Goal: Feedback & Contribution: Leave review/rating

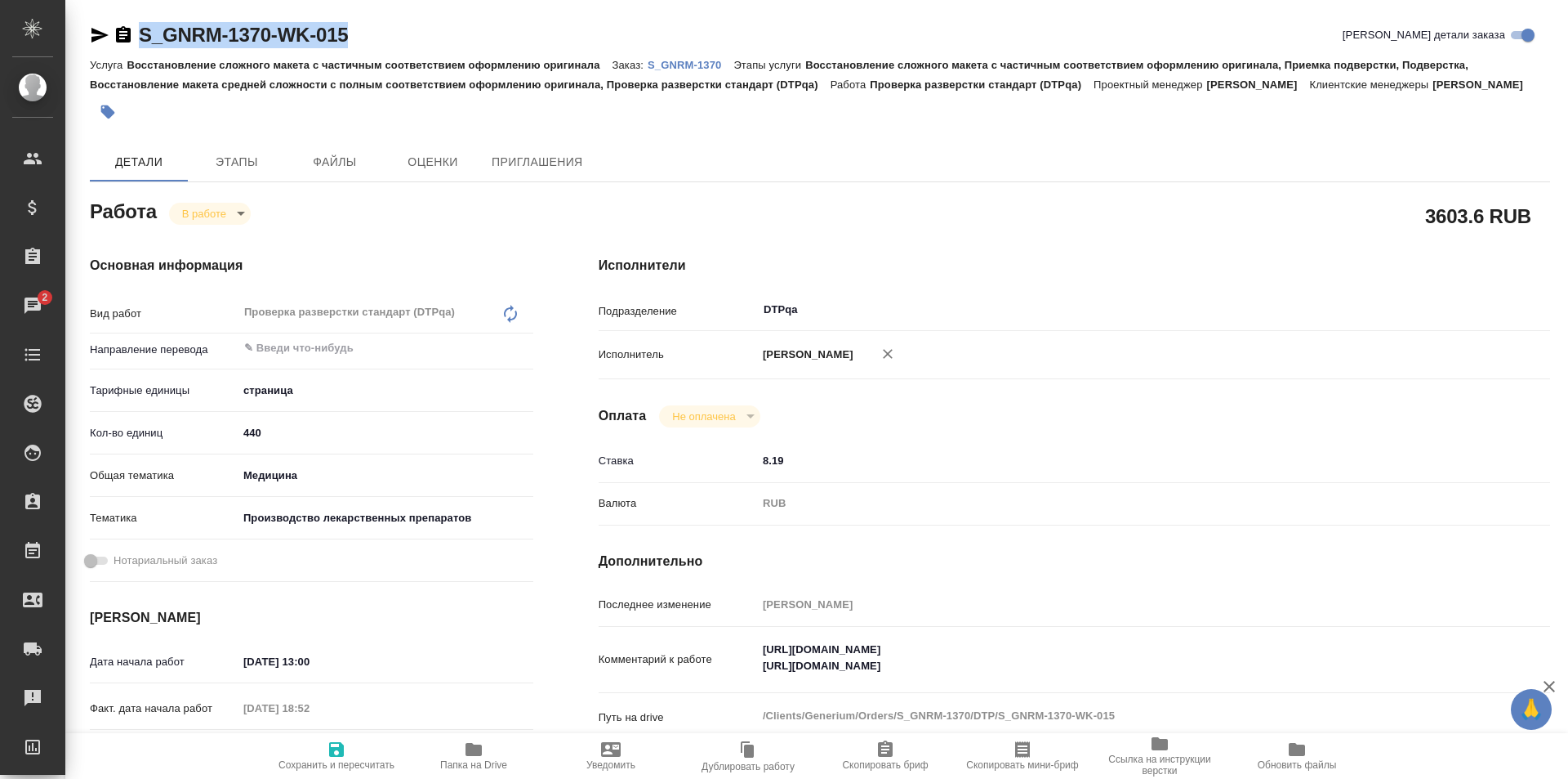
click at [480, 744] on icon "button" at bounding box center [473, 749] width 16 height 13
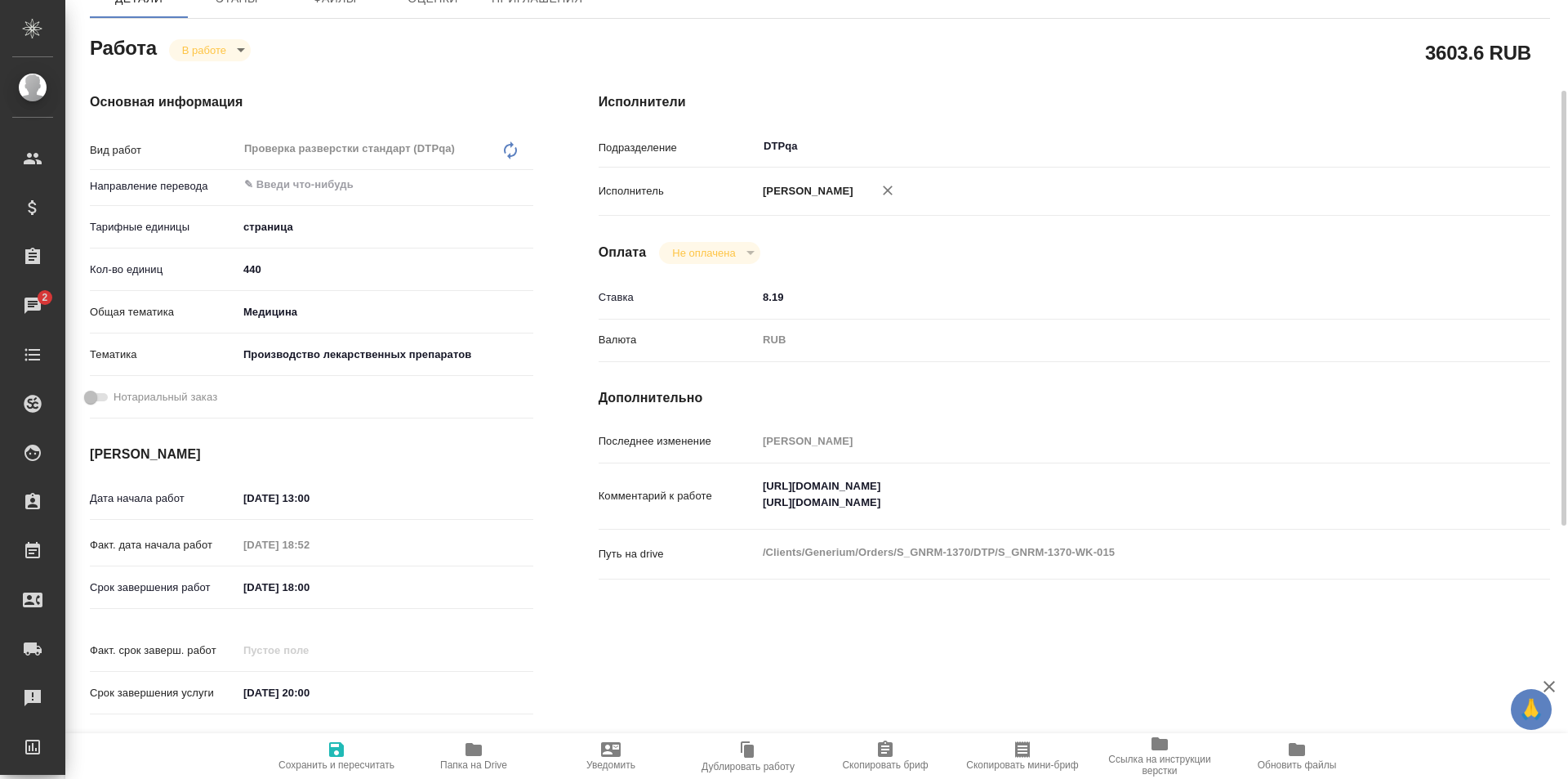
click at [1085, 510] on textarea "[URL][DOMAIN_NAME] [URL][DOMAIN_NAME]" at bounding box center [1114, 495] width 714 height 44
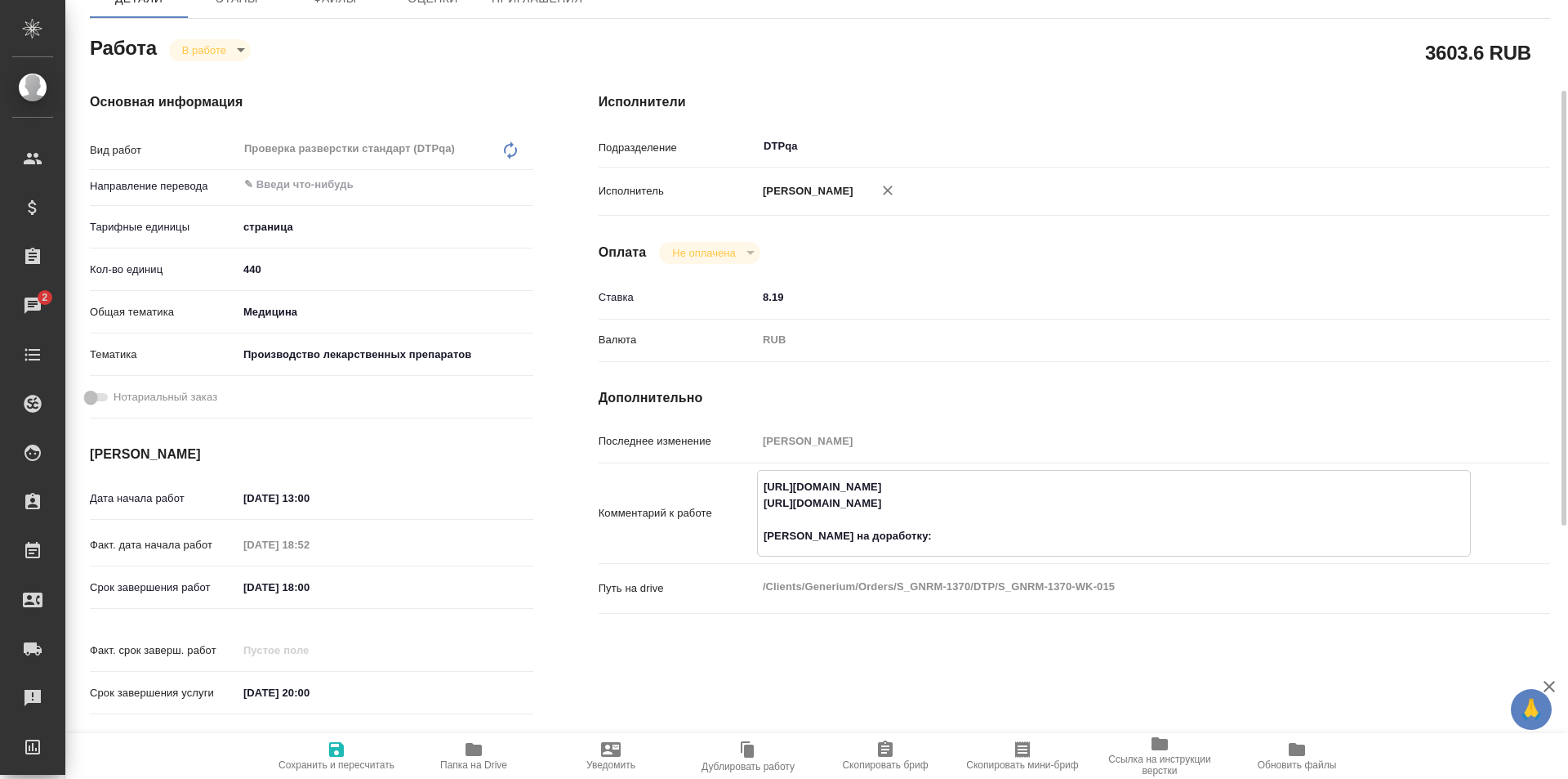
paste textarea "[URL][DOMAIN_NAME]"
type textarea "[URL][DOMAIN_NAME] [URL][DOMAIN_NAME] [PERSON_NAME] на доработку: [URL][DOMAIN_…"
click at [332, 753] on icon "button" at bounding box center [336, 748] width 14 height 14
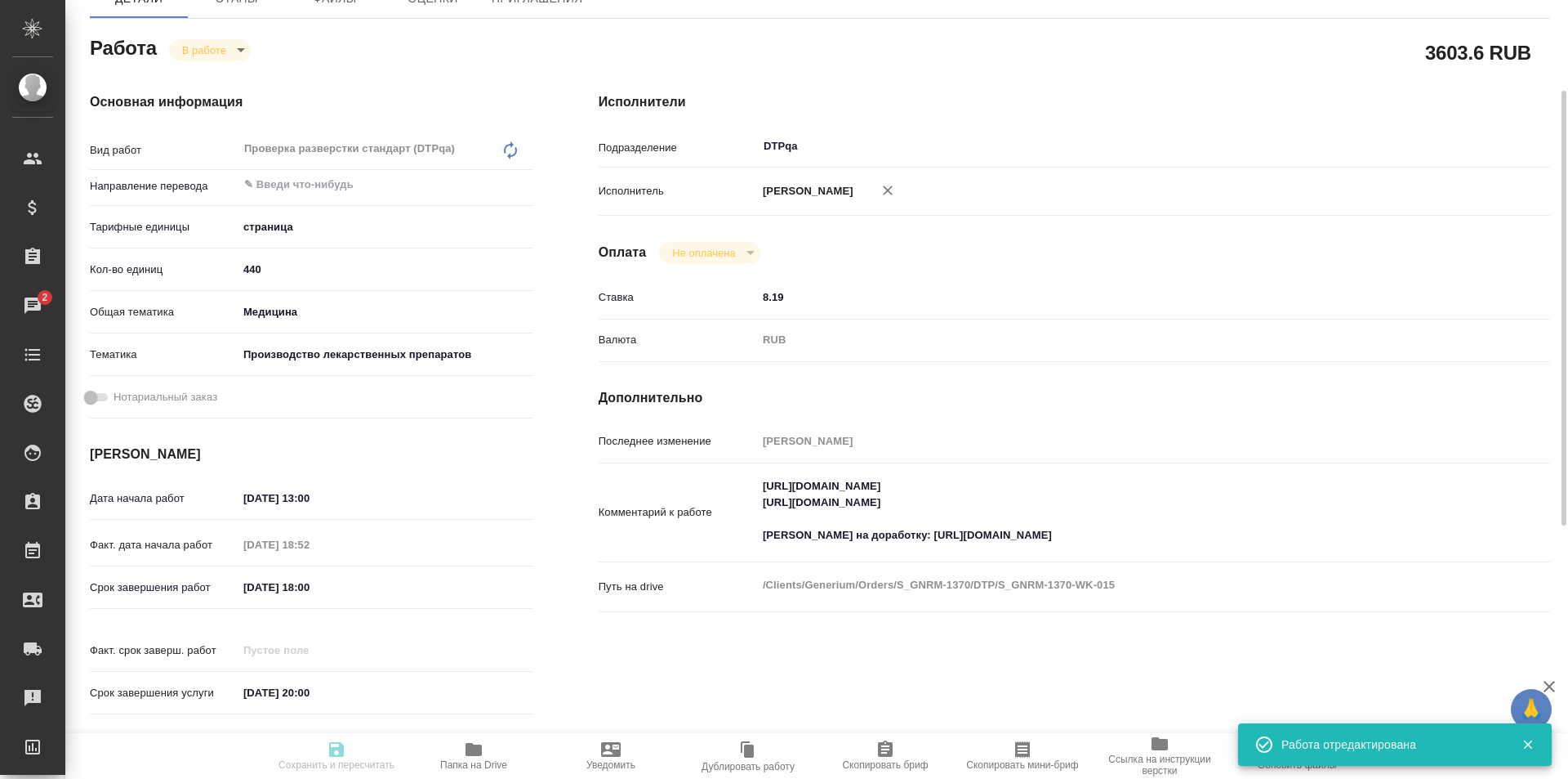
type input "inProgress"
type input "5a8b1489cc6b4906c91bfdb2"
type input "440"
type input "med"
type input "614982fec5ecbb70f805293f"
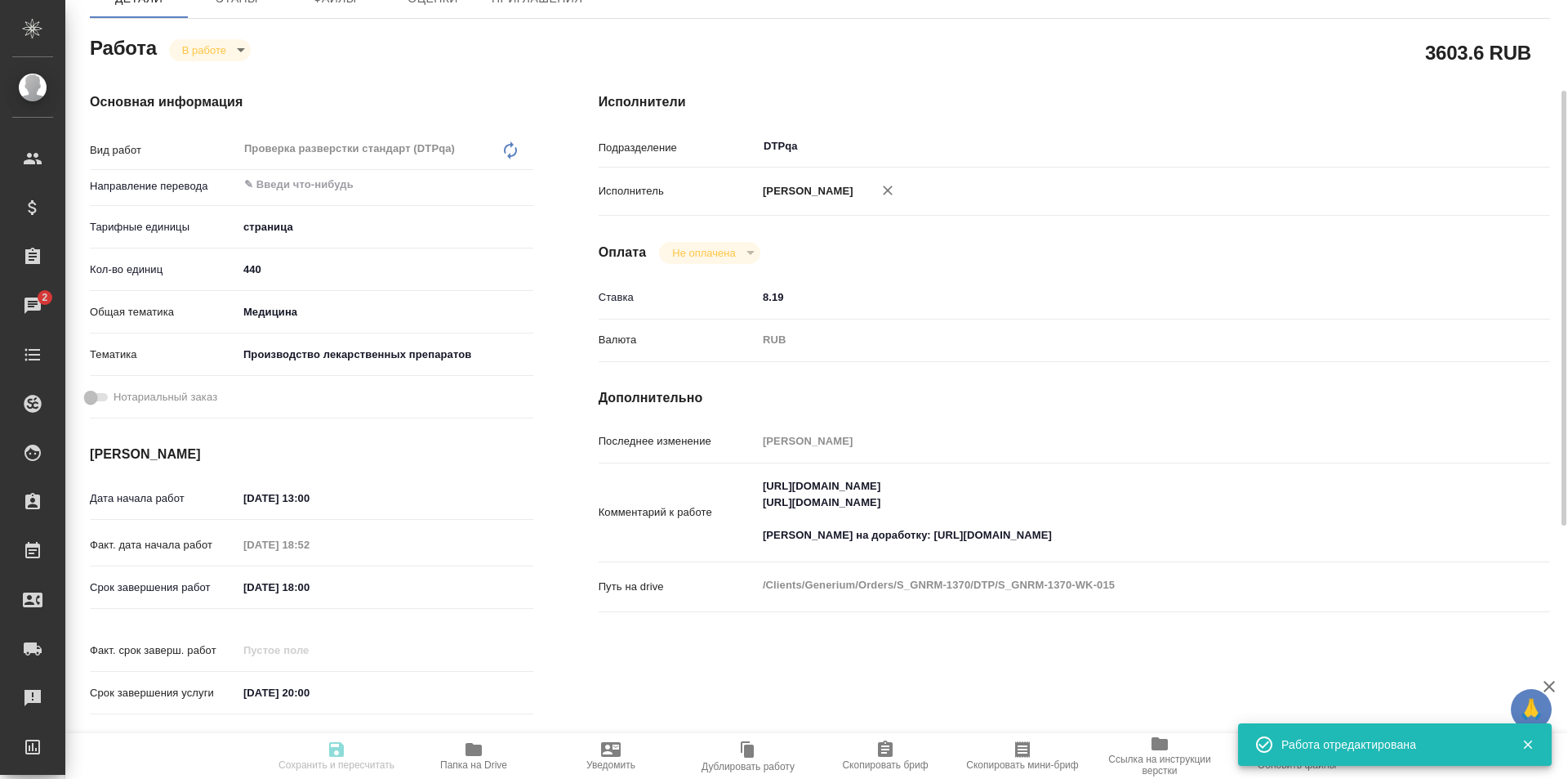
type input "[DATE] 13:00"
type input "25.09.2025 18:52"
type input "26.09.2025 18:00"
type input "[DATE] 20:00"
type input "DTPqa"
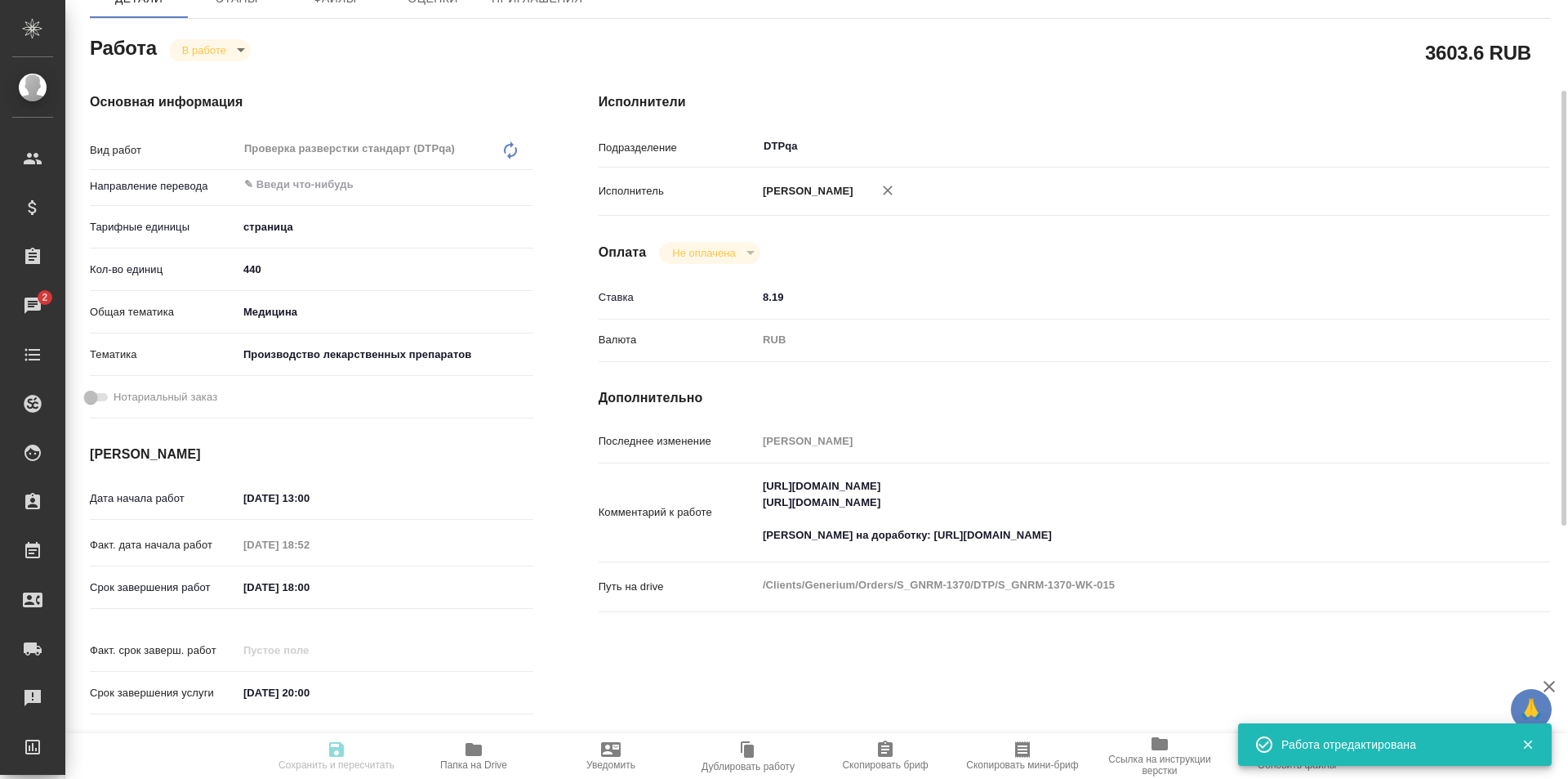
type input "notPayed"
type input "8.19"
type input "RUB"
type input "[PERSON_NAME]"
type input "S_GNRM-1370"
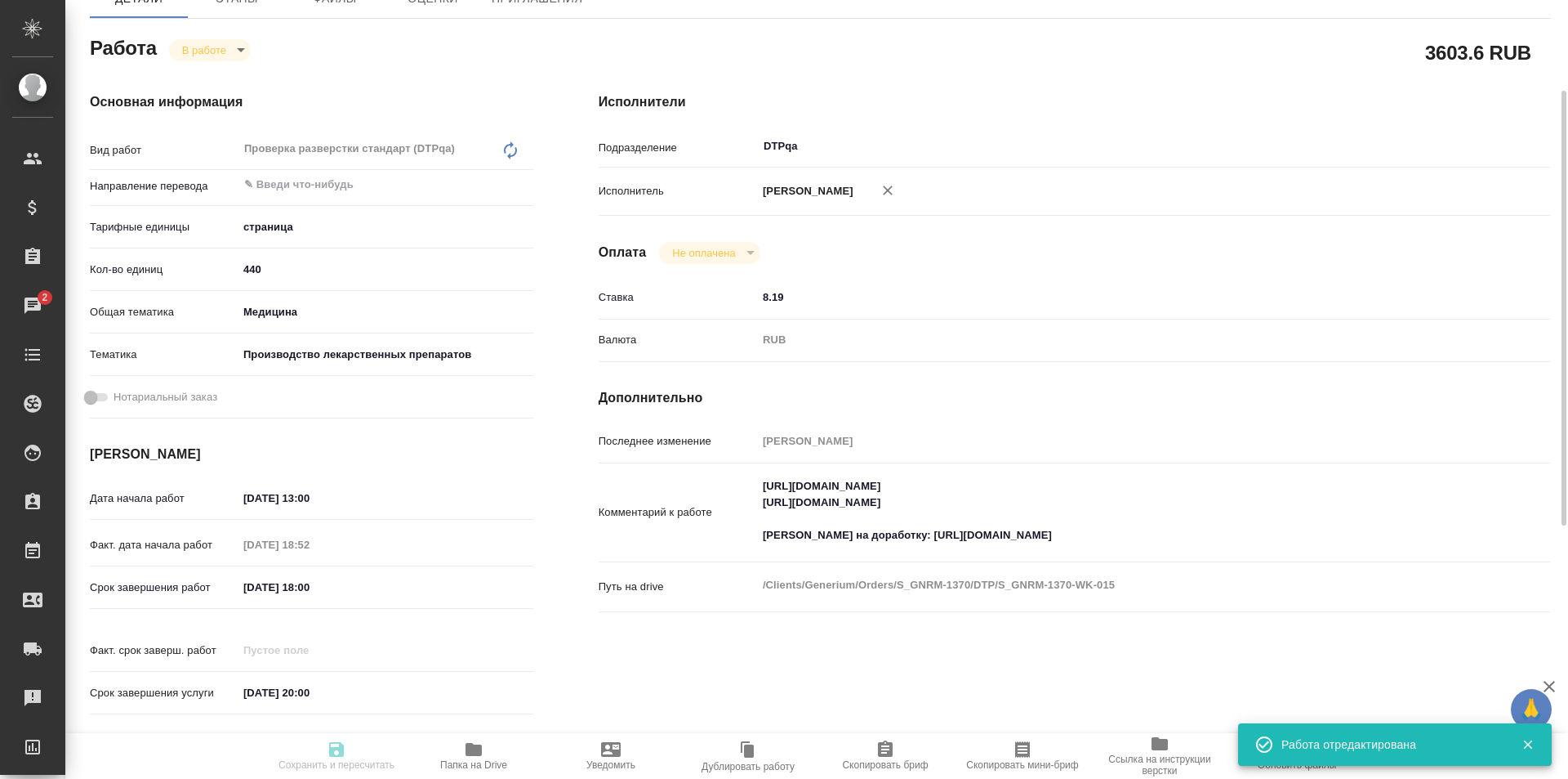
type input "Восстановление сложного макета с частичным соответствием оформлению оригинала"
type input "Восстановление сложного макета с частичным соответствием оформлению оригинала, …"
type input "[PERSON_NAME]"
type input "/Clients/Generium/Orders/S_GNRM-1370"
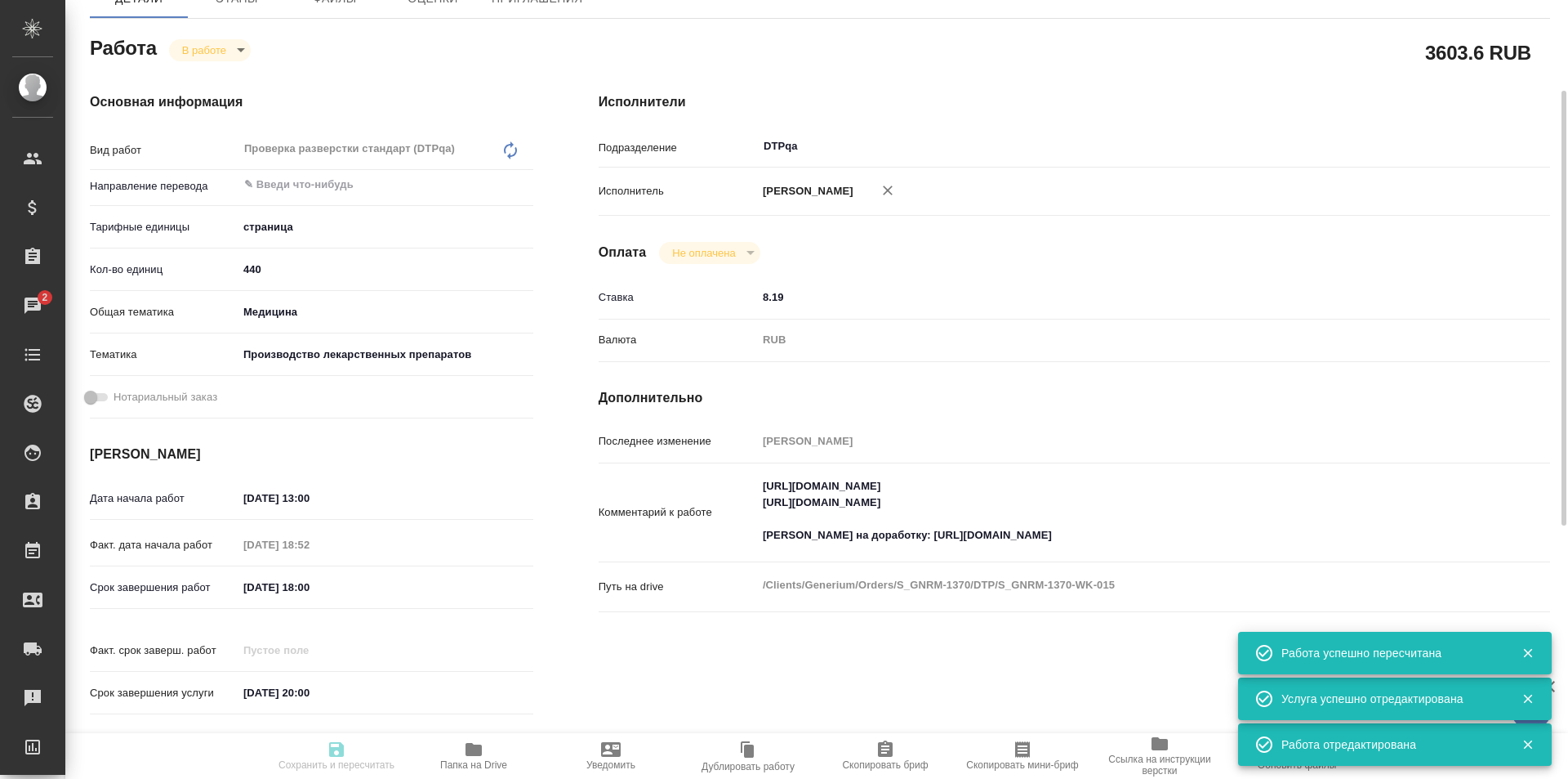
type input "inProgress"
type input "5a8b1489cc6b4906c91bfdb2"
type input "440"
type input "med"
type input "614982fec5ecbb70f805293f"
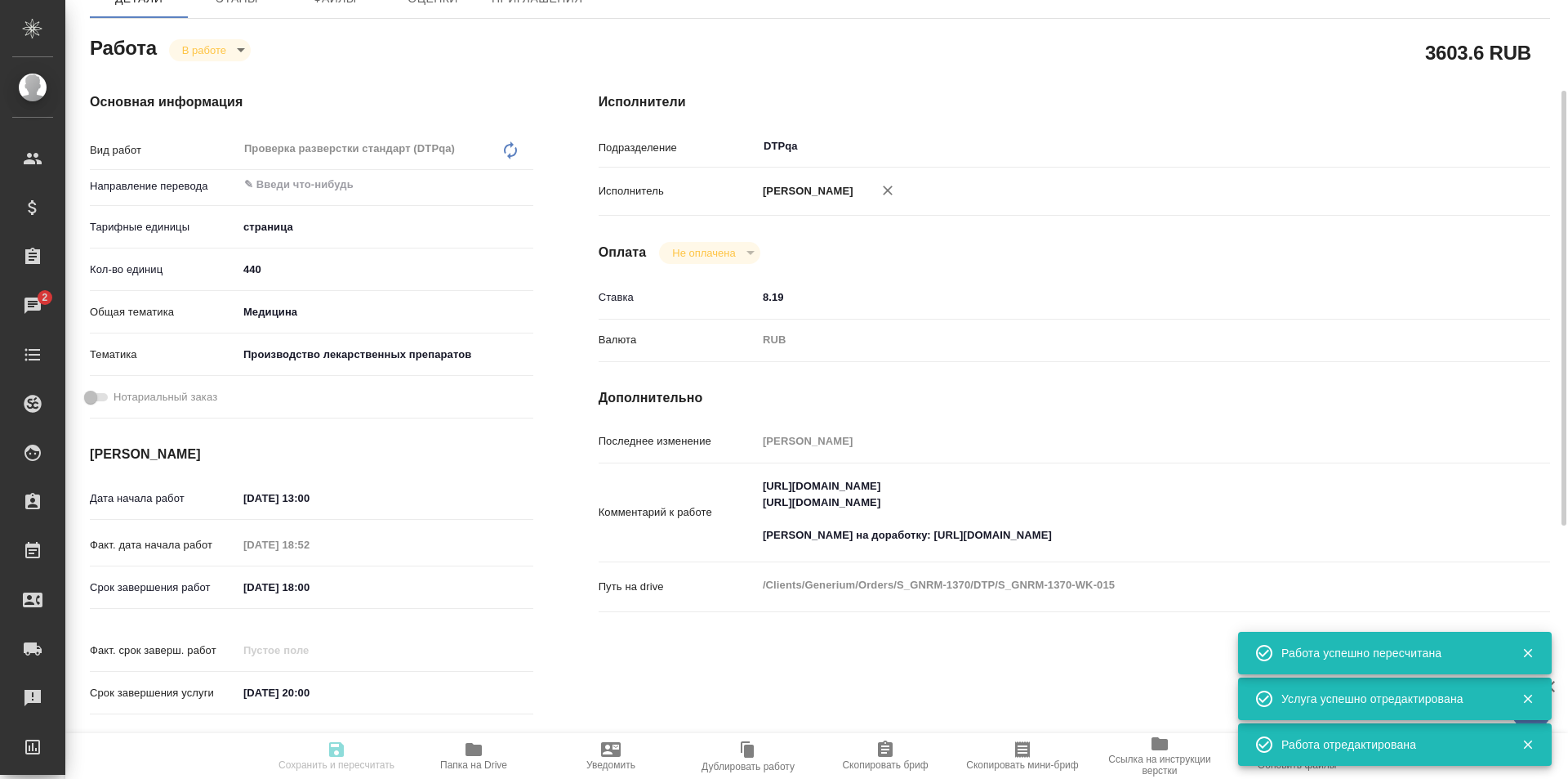
type input "[DATE] 13:00"
type input "25.09.2025 18:52"
type input "26.09.2025 18:00"
type input "[DATE] 20:00"
type input "DTPqa"
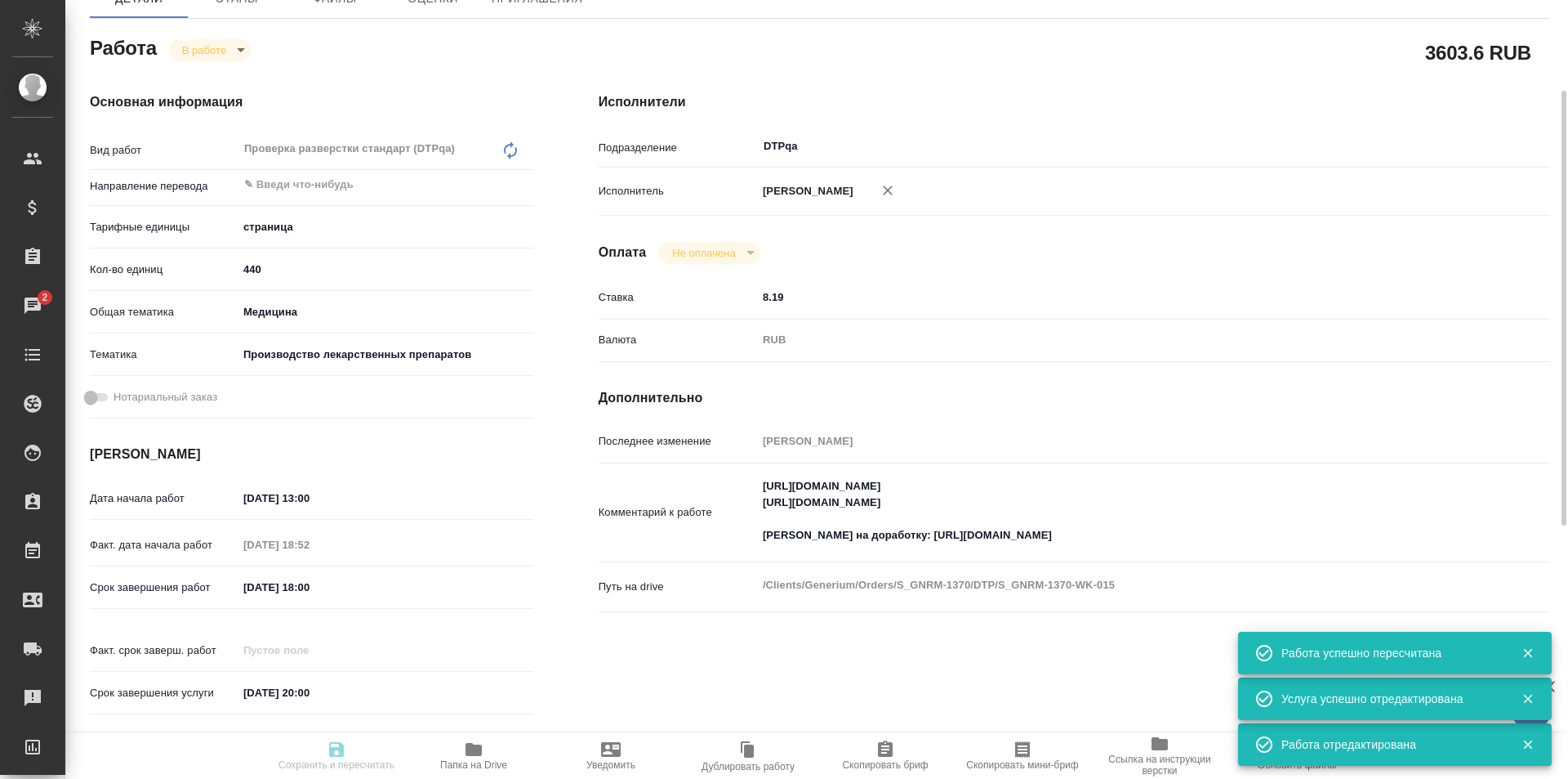
type input "notPayed"
type input "8.19"
type input "RUB"
type input "Исмагилова Диана"
type input "S_GNRM-1370"
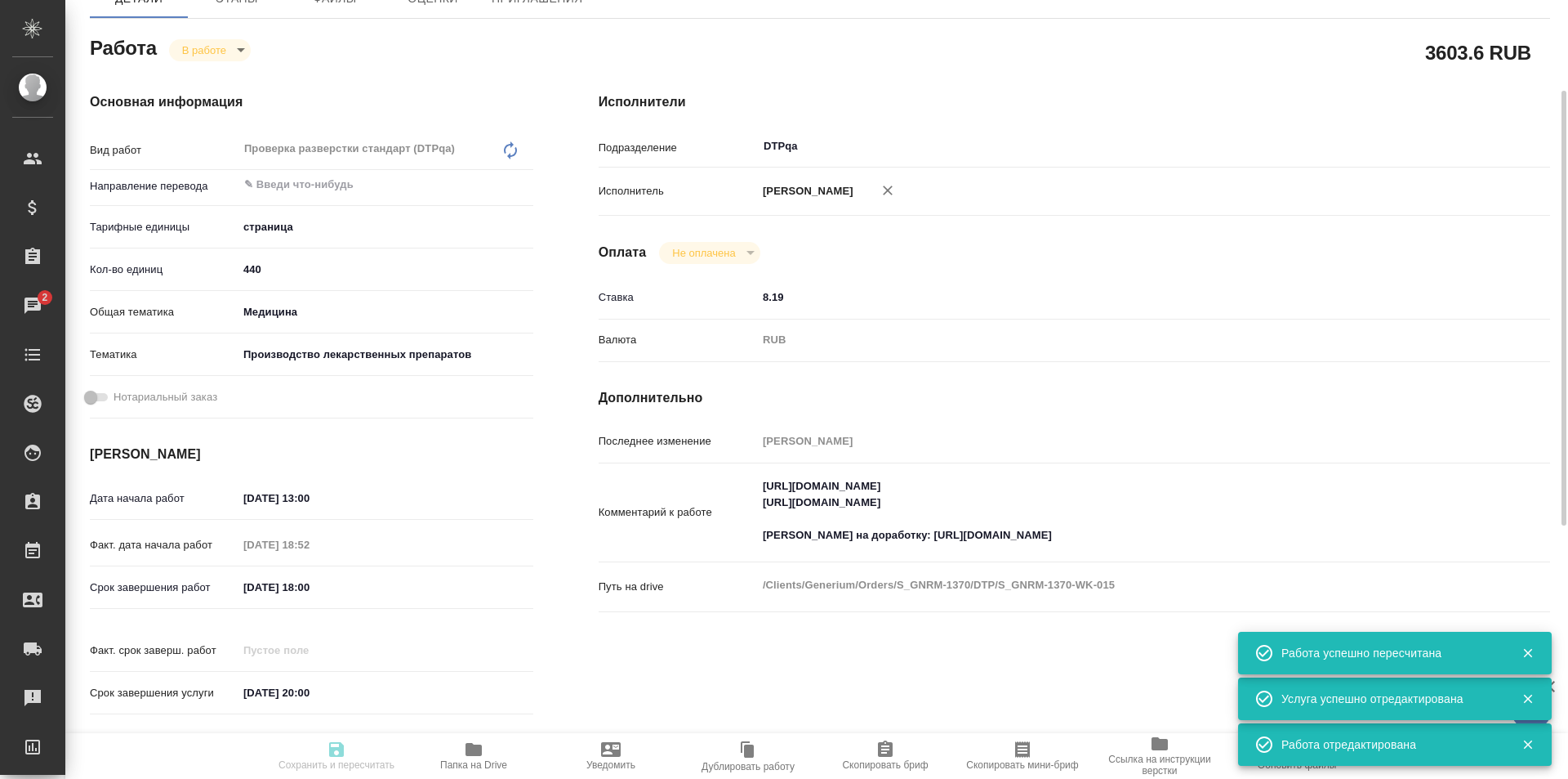
type input "Восстановление сложного макета с частичным соответствием оформлению оригинала"
type input "Восстановление сложного макета с частичным соответствием оформлению оригинала, …"
type input "[PERSON_NAME]"
type input "/Clients/Generium/Orders/S_GNRM-1370"
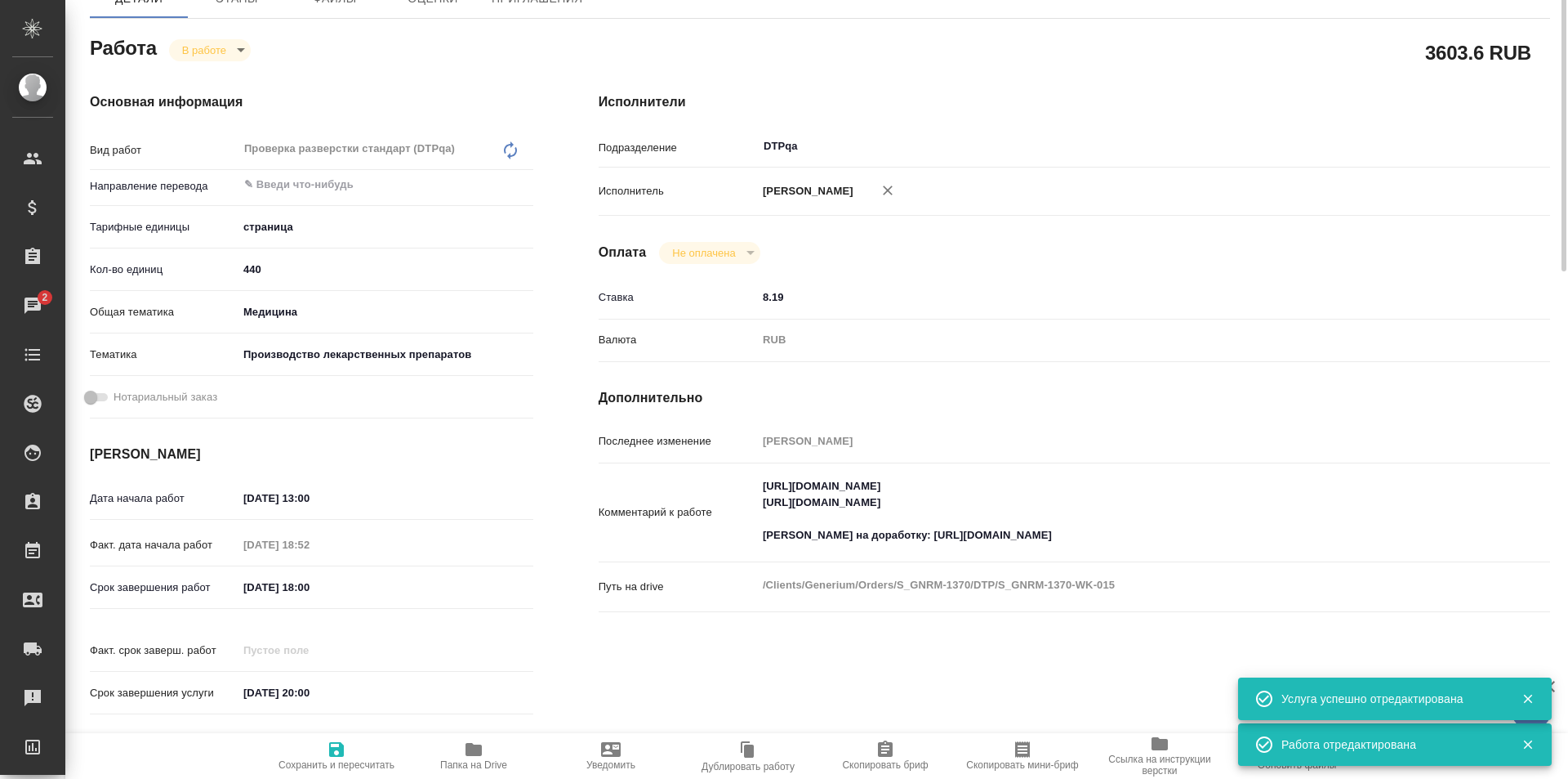
scroll to position [0, 0]
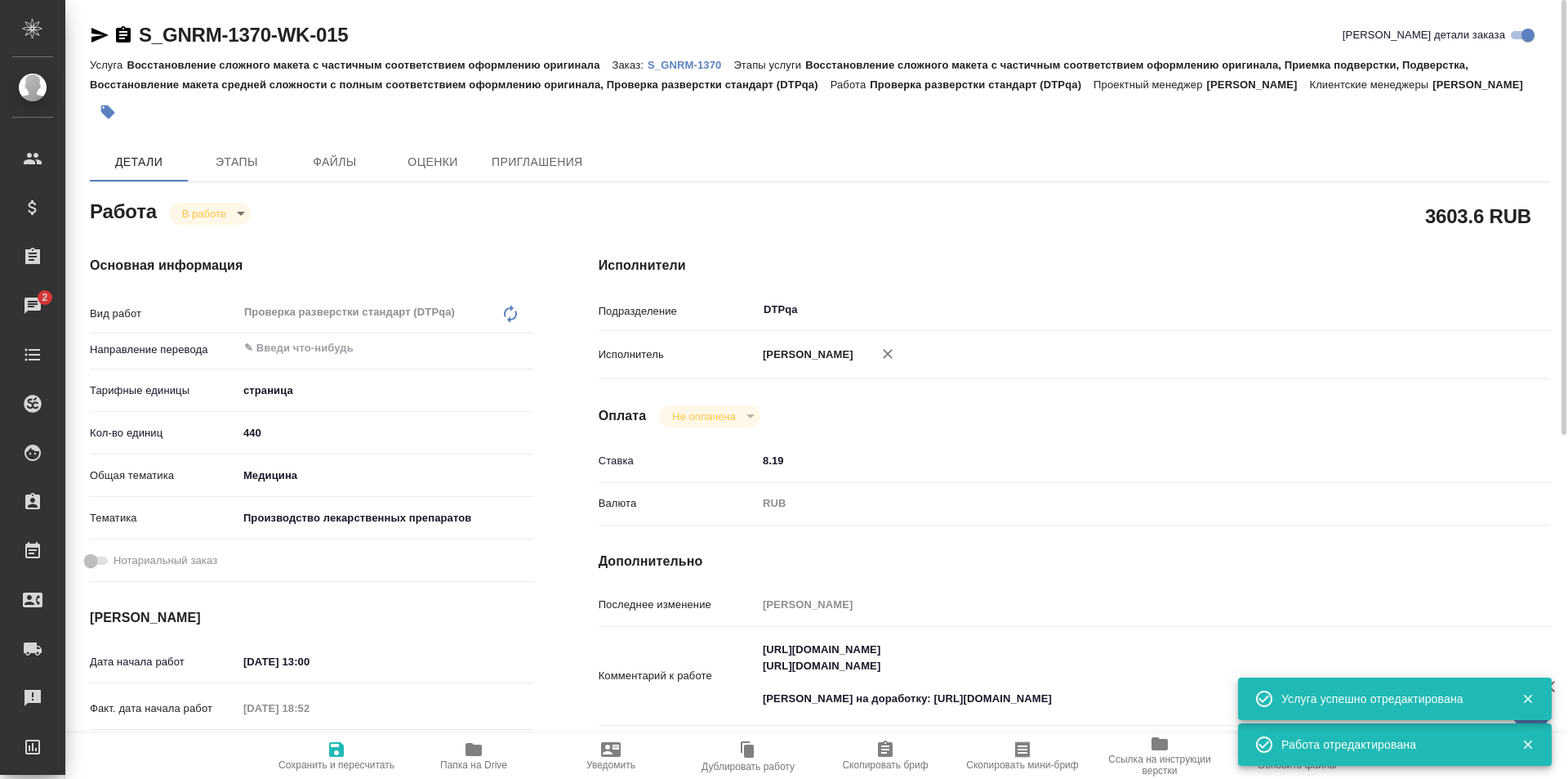
click at [95, 32] on icon "button" at bounding box center [100, 35] width 17 height 14
drag, startPoint x: 867, startPoint y: 699, endPoint x: 825, endPoint y: 697, distance: 42.0
click at [825, 697] on textarea "https://tera.awatera.com/Work/68d0fe9b9c53bf2becc97063/ https://tera.awatera.co…" at bounding box center [1113, 675] width 712 height 77
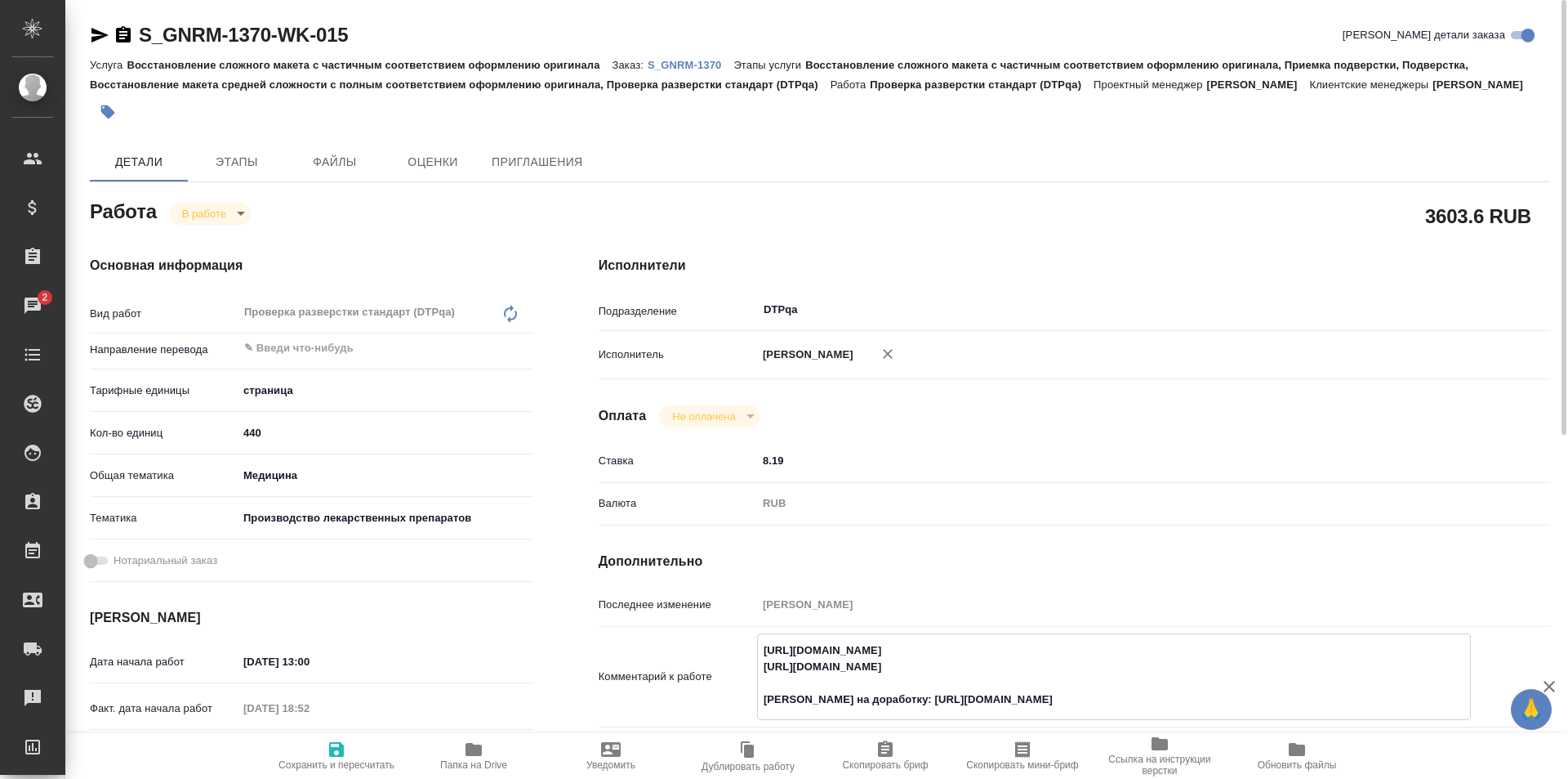
type textarea "https://tera.awatera.com/Work/68d0fe9b9c53bf2becc97063/ https://tera.awatera.co…"
drag, startPoint x: 1036, startPoint y: 661, endPoint x: 749, endPoint y: 669, distance: 287.1
click at [749, 669] on div "Комментарий к работе https://tera.awatera.com/Work/68d0fe9b9c53bf2becc97063/ ht…" at bounding box center [1074, 677] width 951 height 87
drag, startPoint x: 375, startPoint y: 41, endPoint x: 136, endPoint y: 39, distance: 239.0
click at [136, 39] on div "S_GNRM-1370-WK-015 Кратко детали заказа" at bounding box center [819, 35] width 1460 height 26
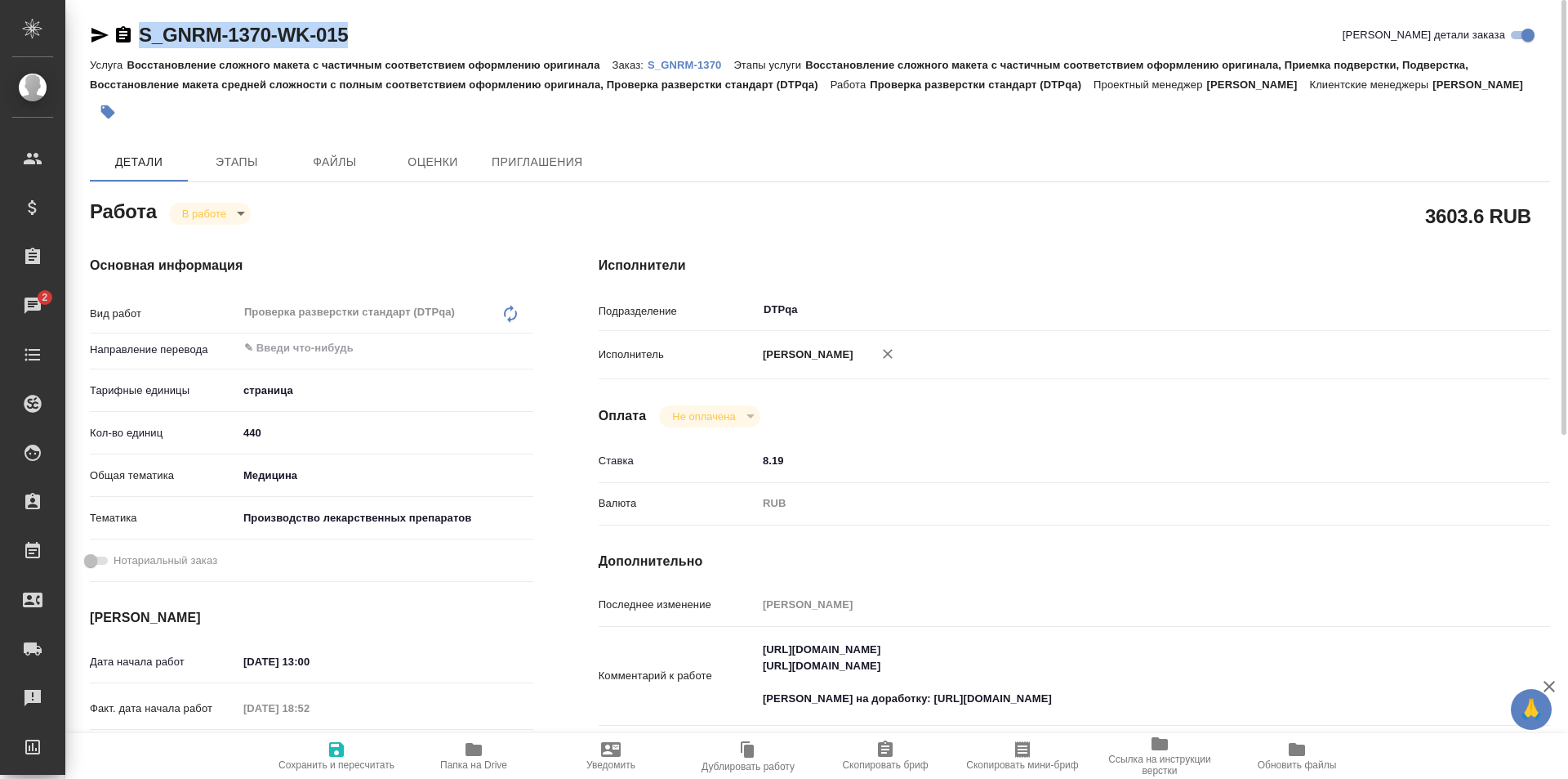
copy link "S_GNRM-1370-WK-015"
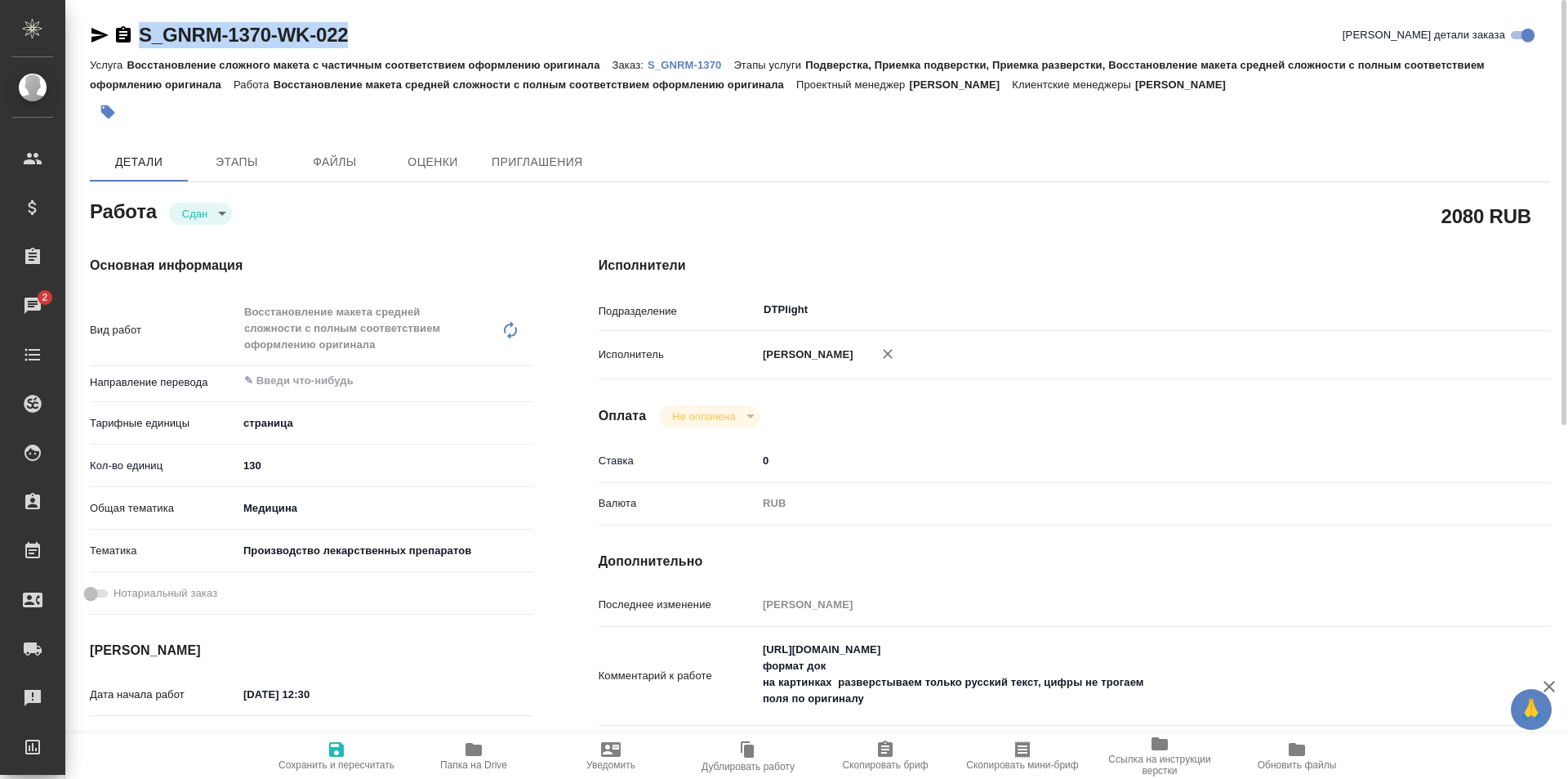
click at [99, 36] on icon "button" at bounding box center [100, 35] width 17 height 14
click at [678, 60] on p "S_GNRM-1370" at bounding box center [690, 65] width 86 height 13
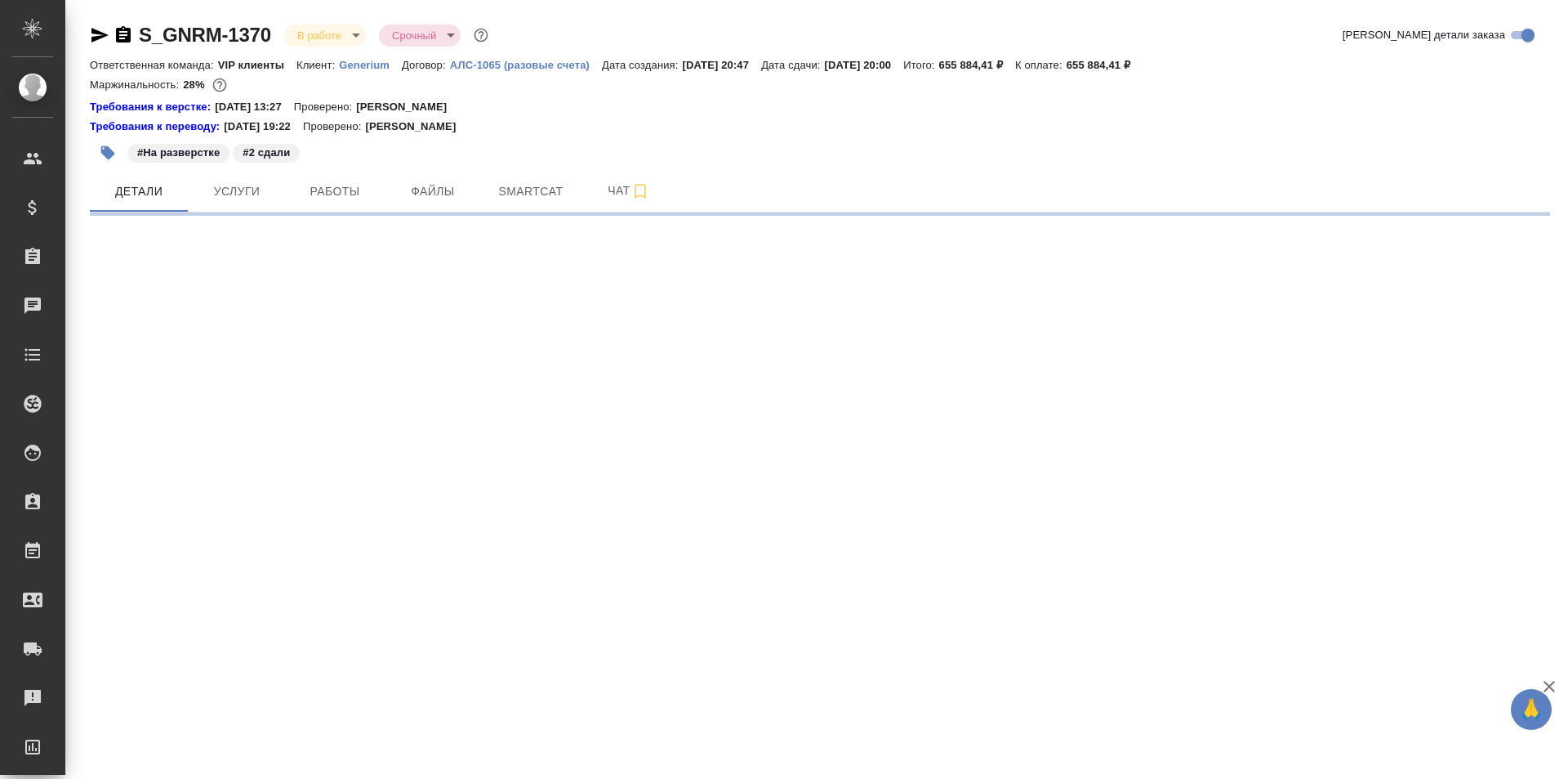
select select "RU"
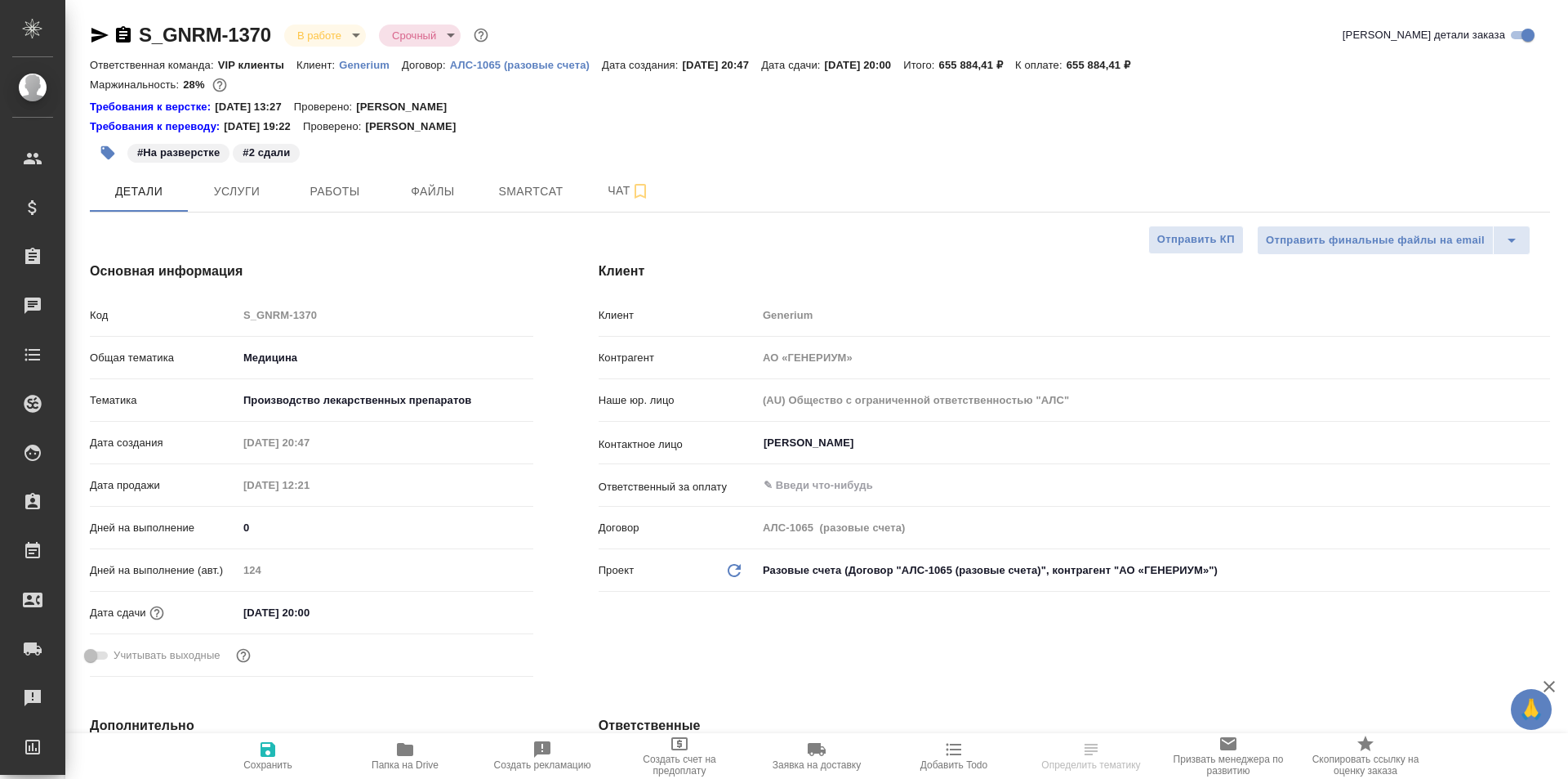
type textarea "x"
type input "[PERSON_NAME]"
type input "Комаров Роман"
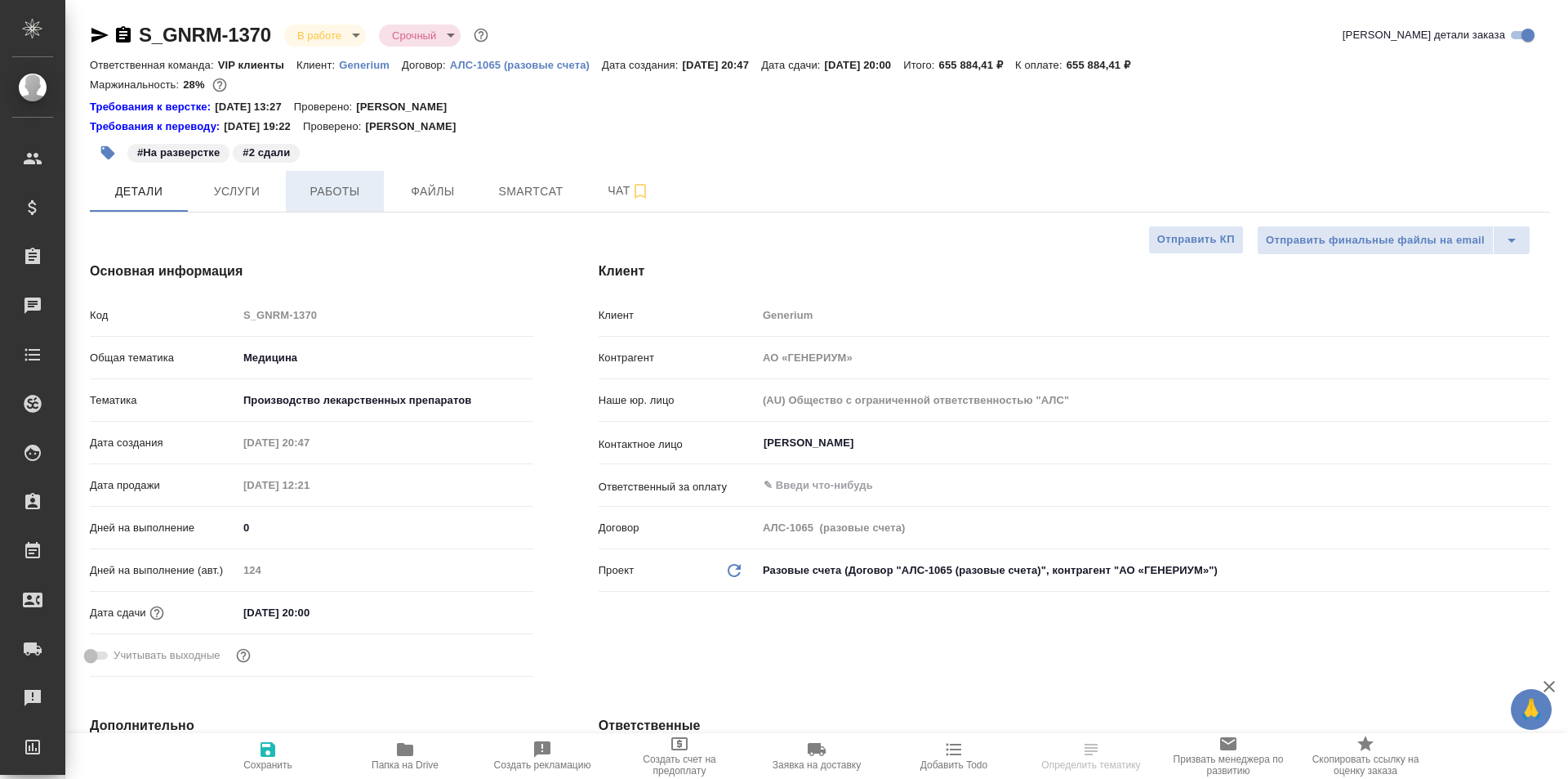
click at [350, 191] on span "Работы" at bounding box center [334, 191] width 78 height 20
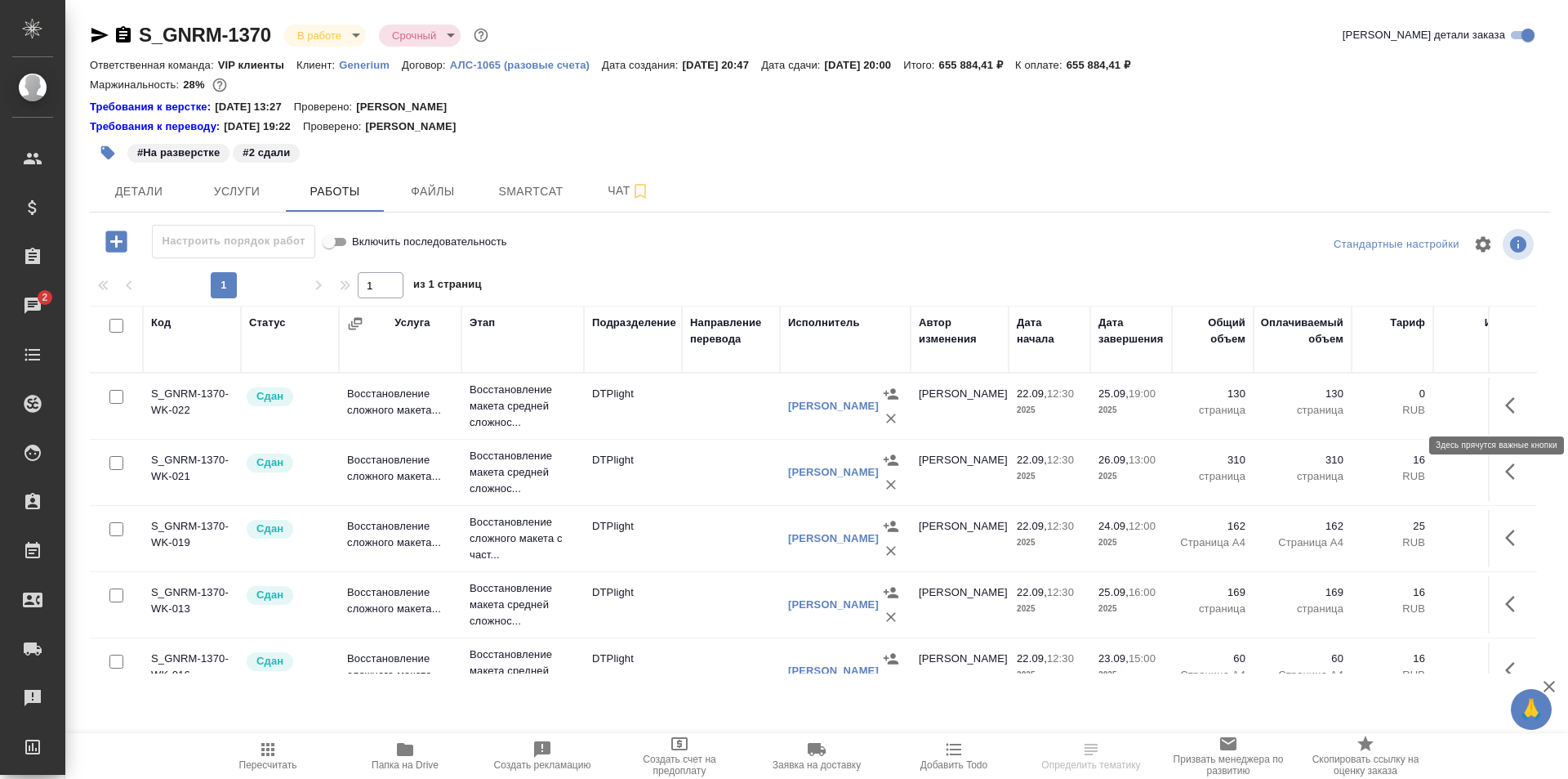
click at [1505, 405] on icon "button" at bounding box center [1515, 405] width 19 height 19
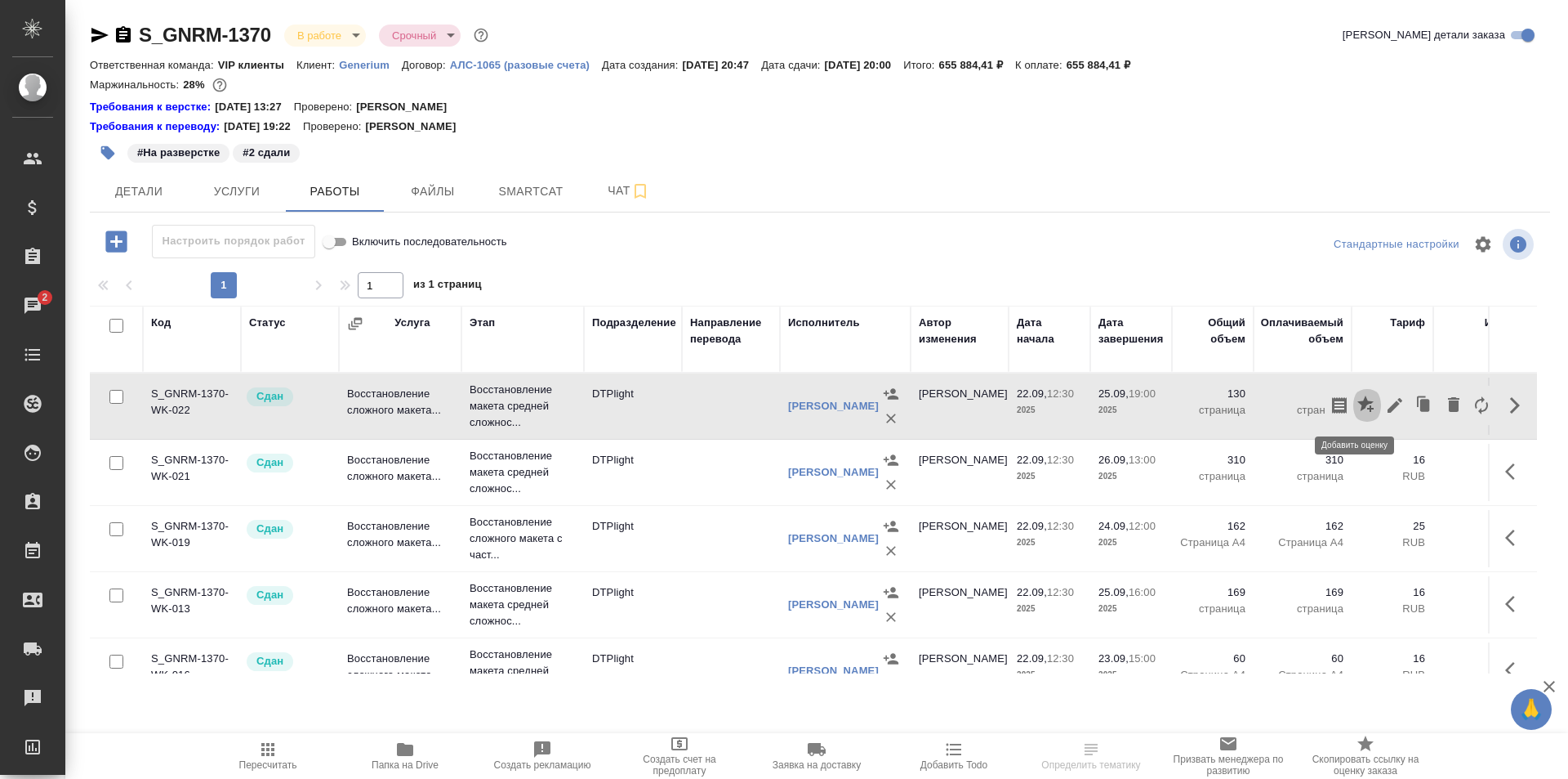
click at [1357, 402] on icon "button" at bounding box center [1365, 403] width 16 height 16
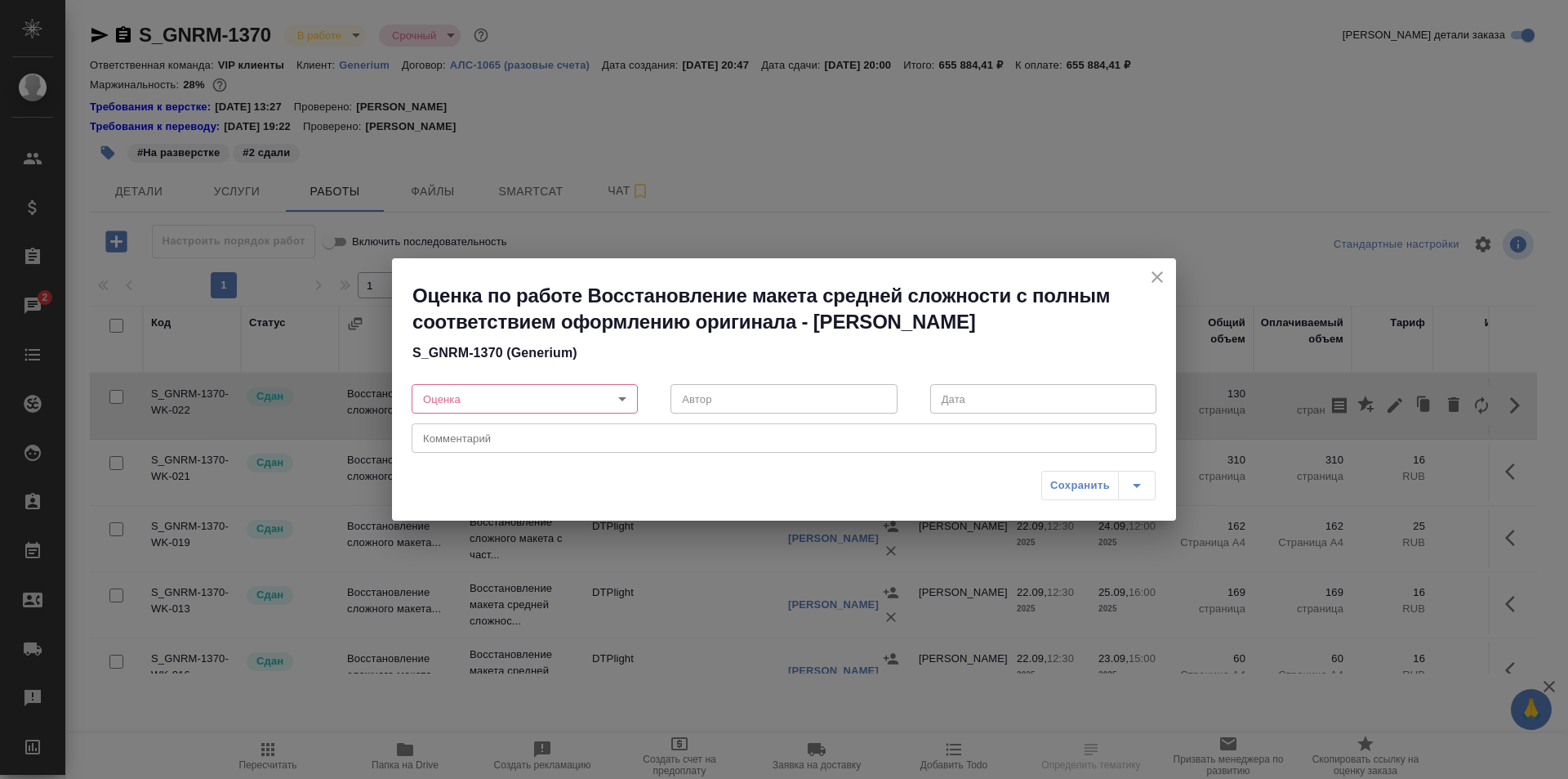
click at [552, 392] on body "🙏 .cls-1 fill:#fff; AWATERA Ismagilova Diana Клиенты Спецификации Заказы 2 Чаты…" at bounding box center [784, 390] width 1568 height 779
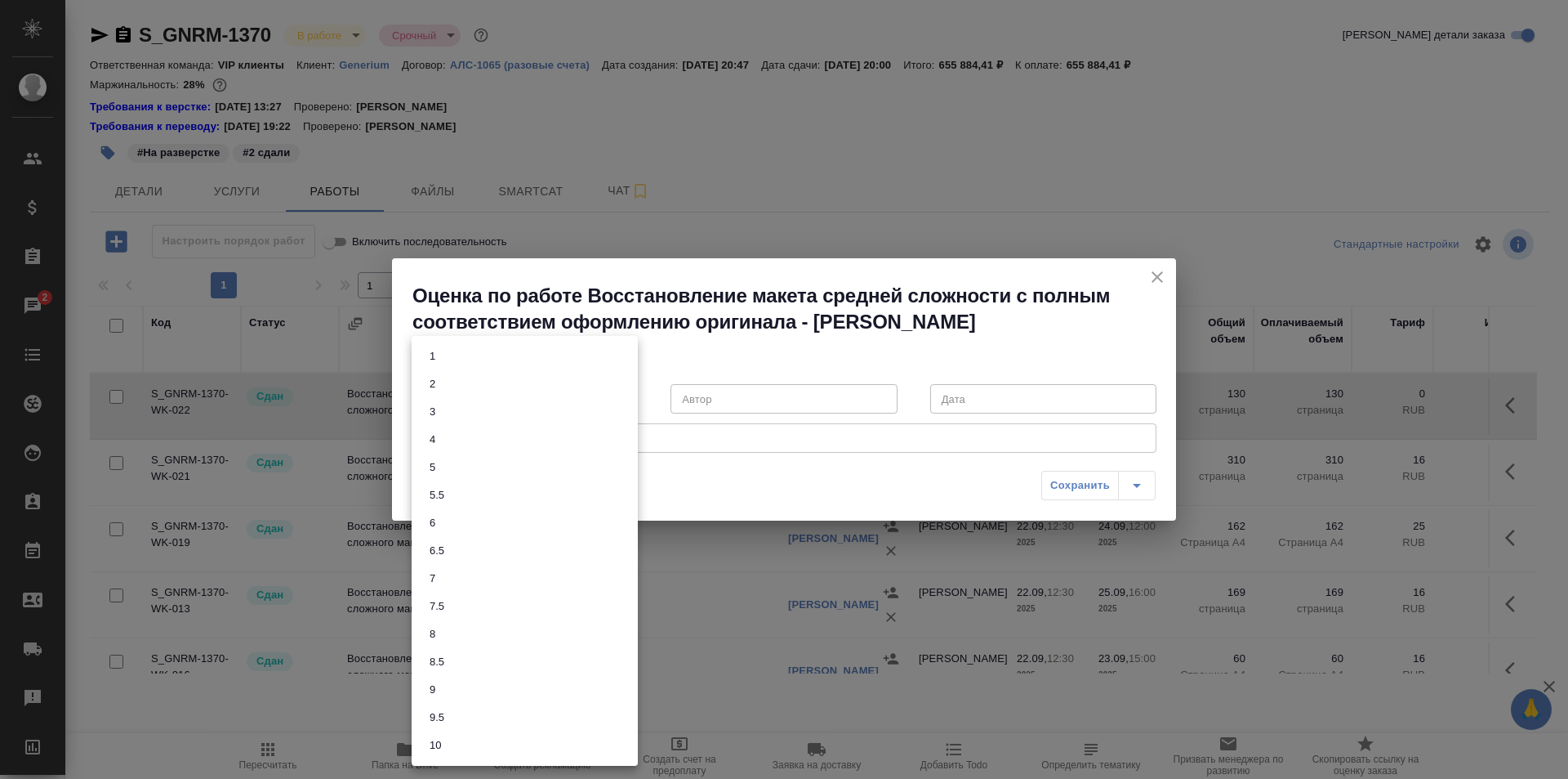
click at [463, 576] on li "7" at bounding box center [524, 578] width 226 height 28
type input "7"
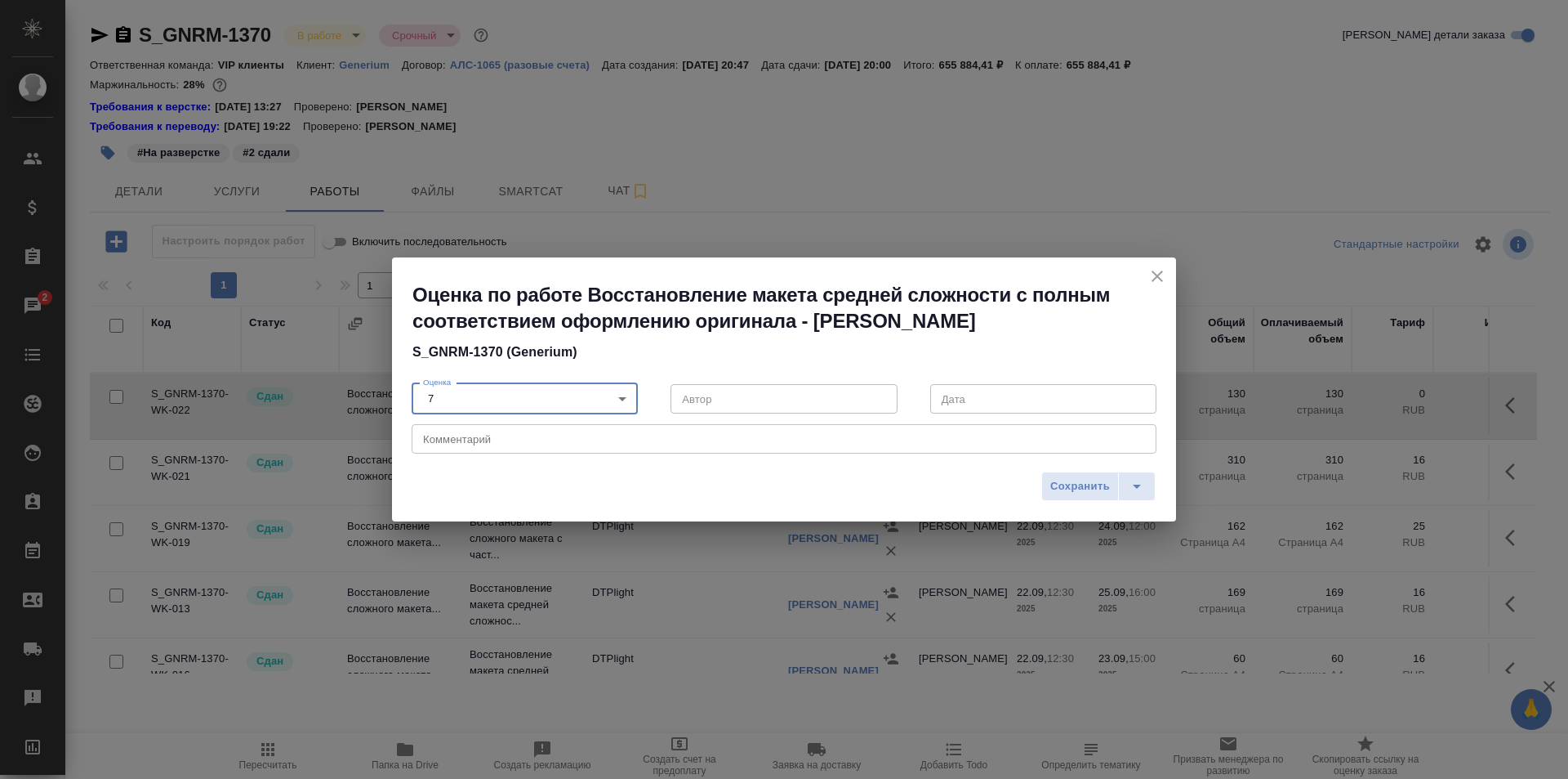
click at [481, 442] on textarea at bounding box center [784, 439] width 722 height 13
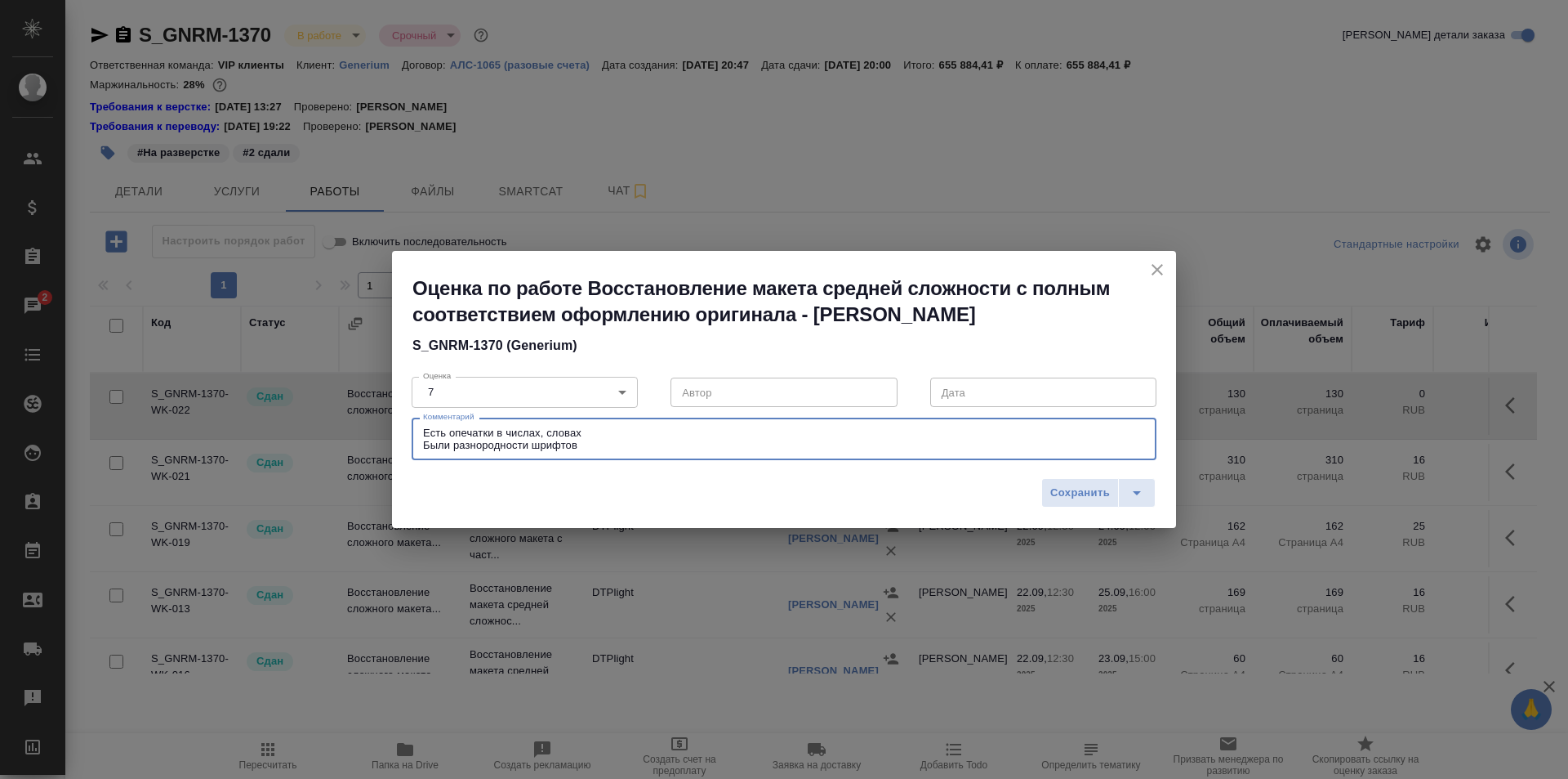
type textarea "Есть опечатки в числах, словах Были разнородности шрифтов"
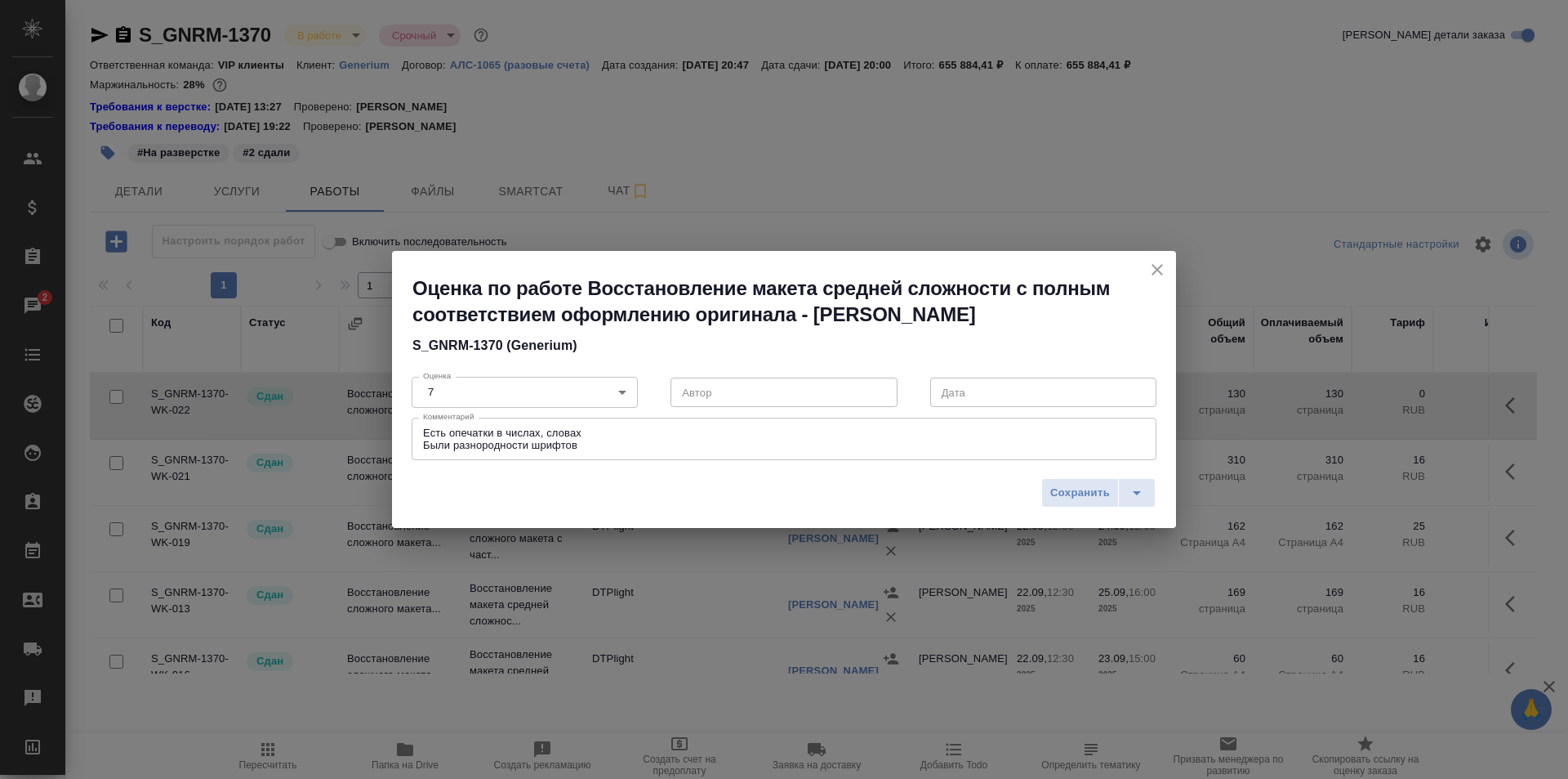
drag, startPoint x: 1074, startPoint y: 496, endPoint x: 966, endPoint y: 472, distance: 110.6
click at [1074, 496] on span "Сохранить" at bounding box center [1080, 493] width 60 height 18
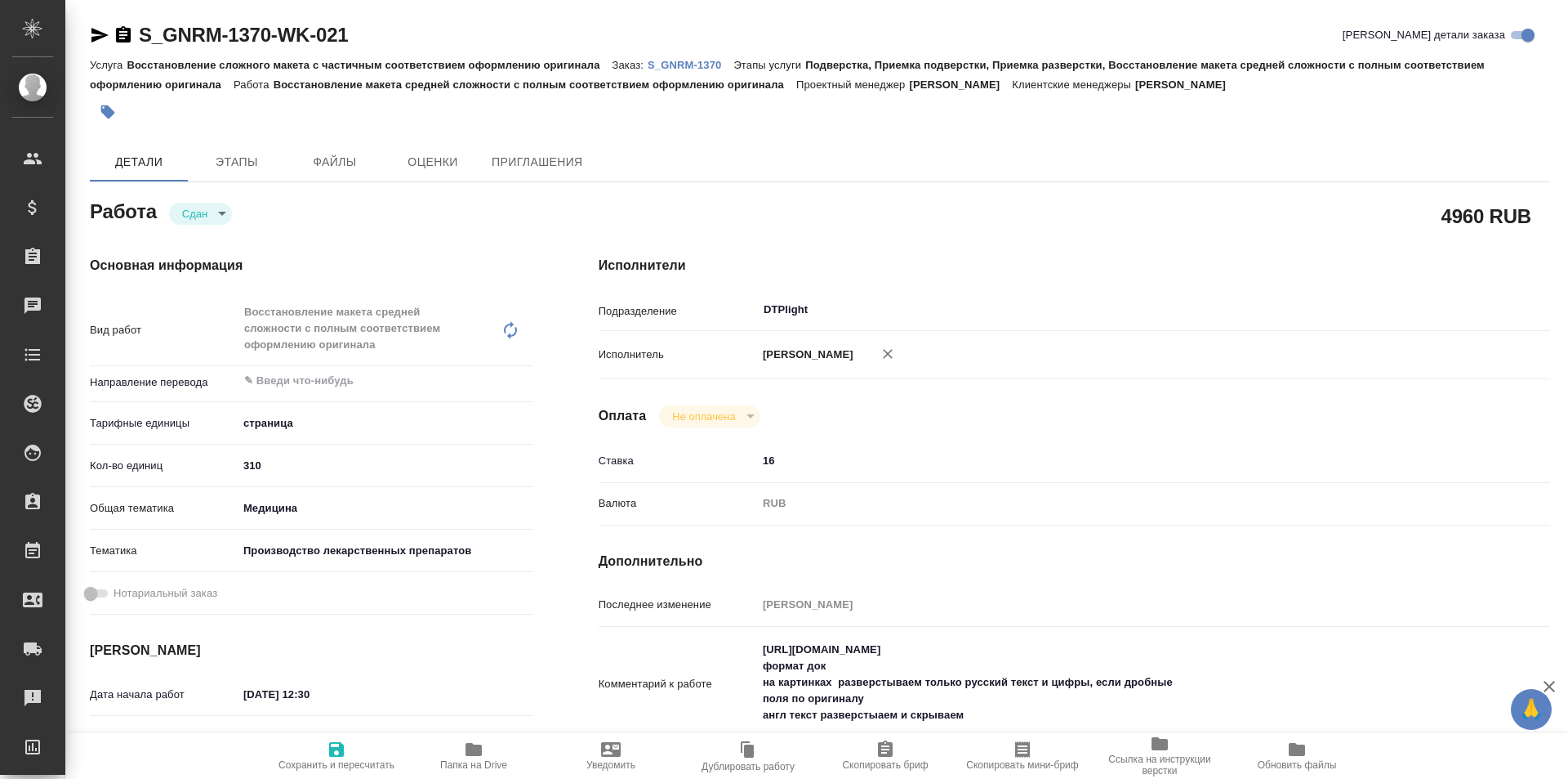
type textarea "x"
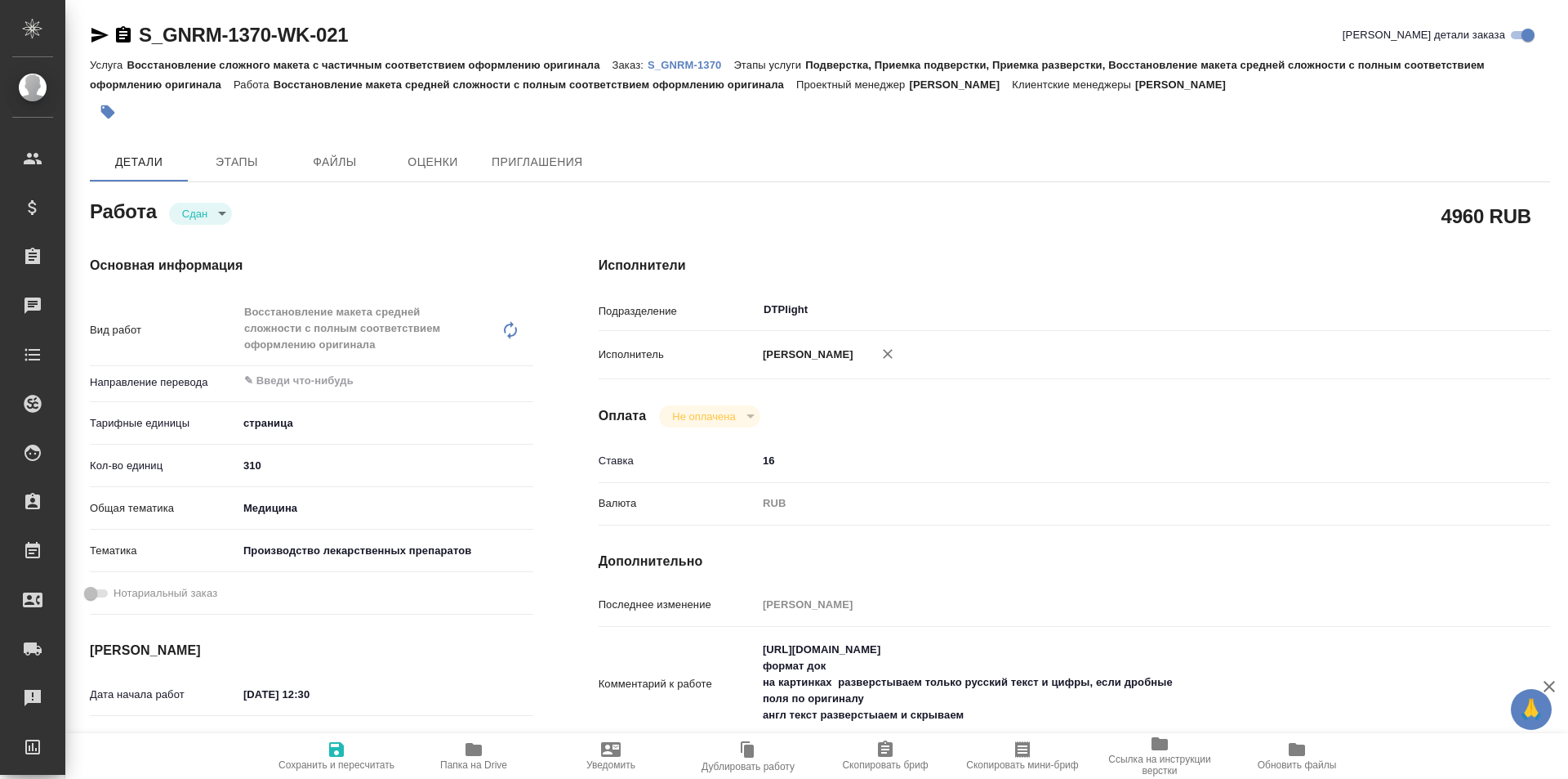
type textarea "x"
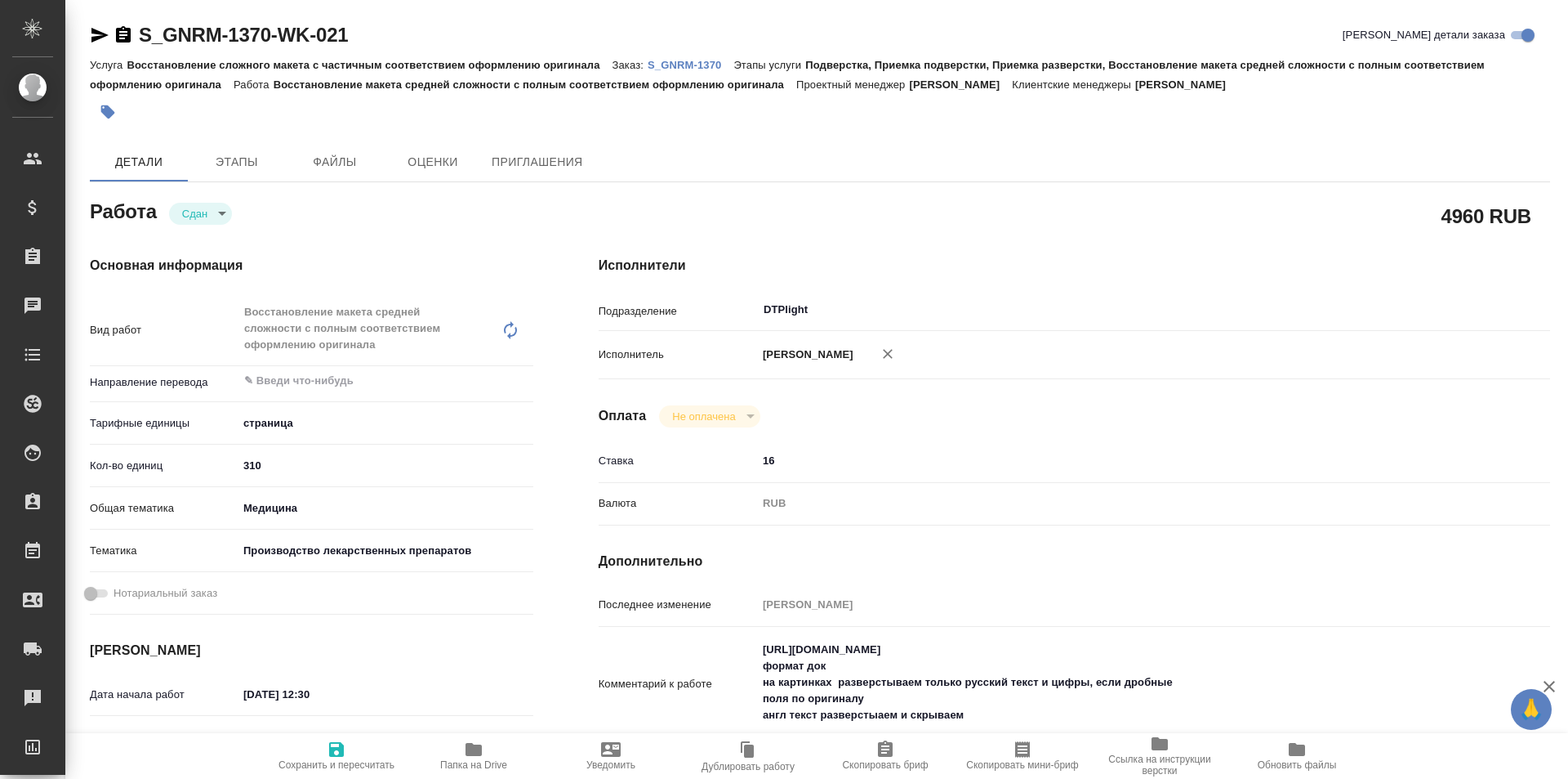
type textarea "x"
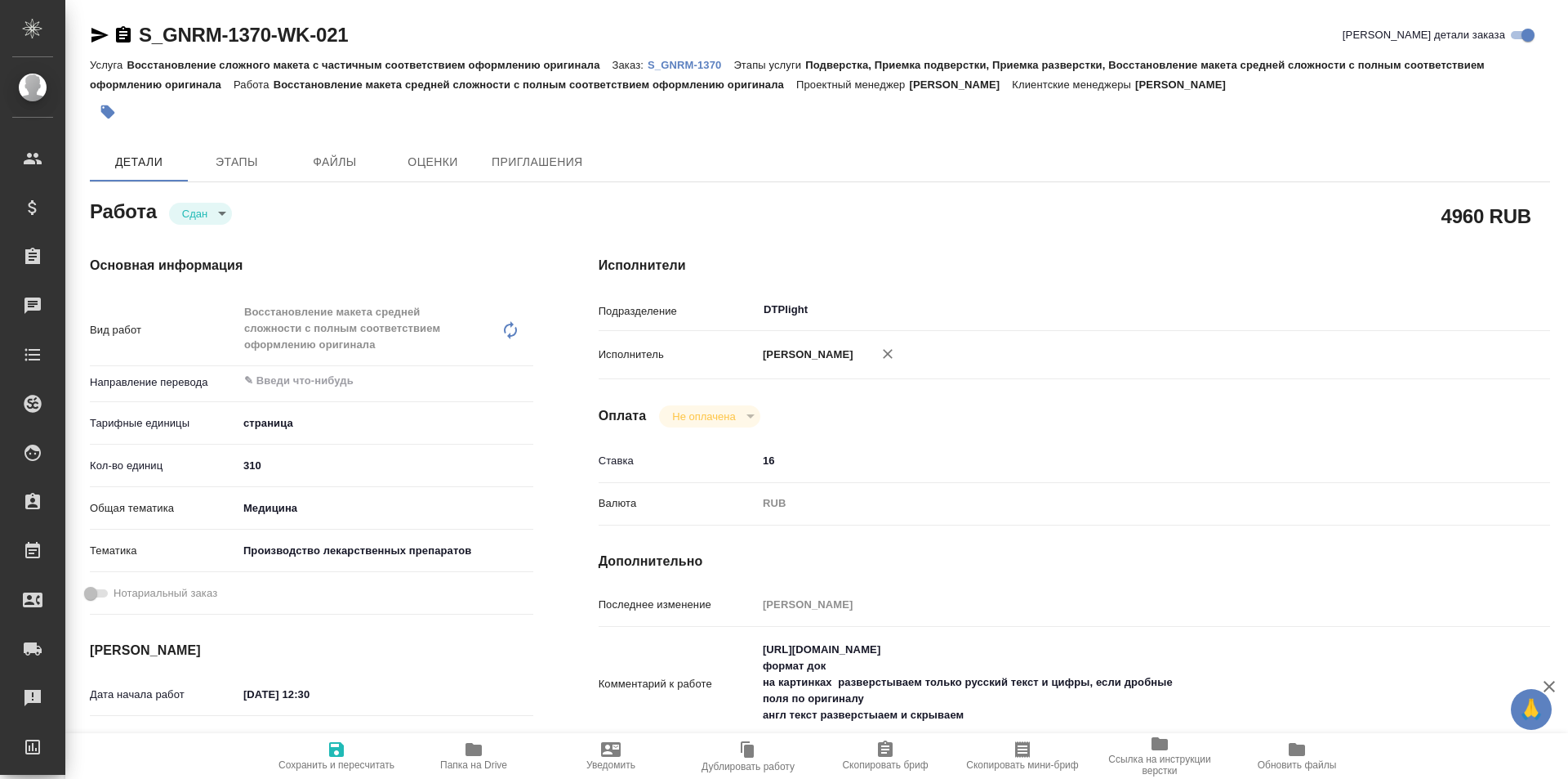
type textarea "x"
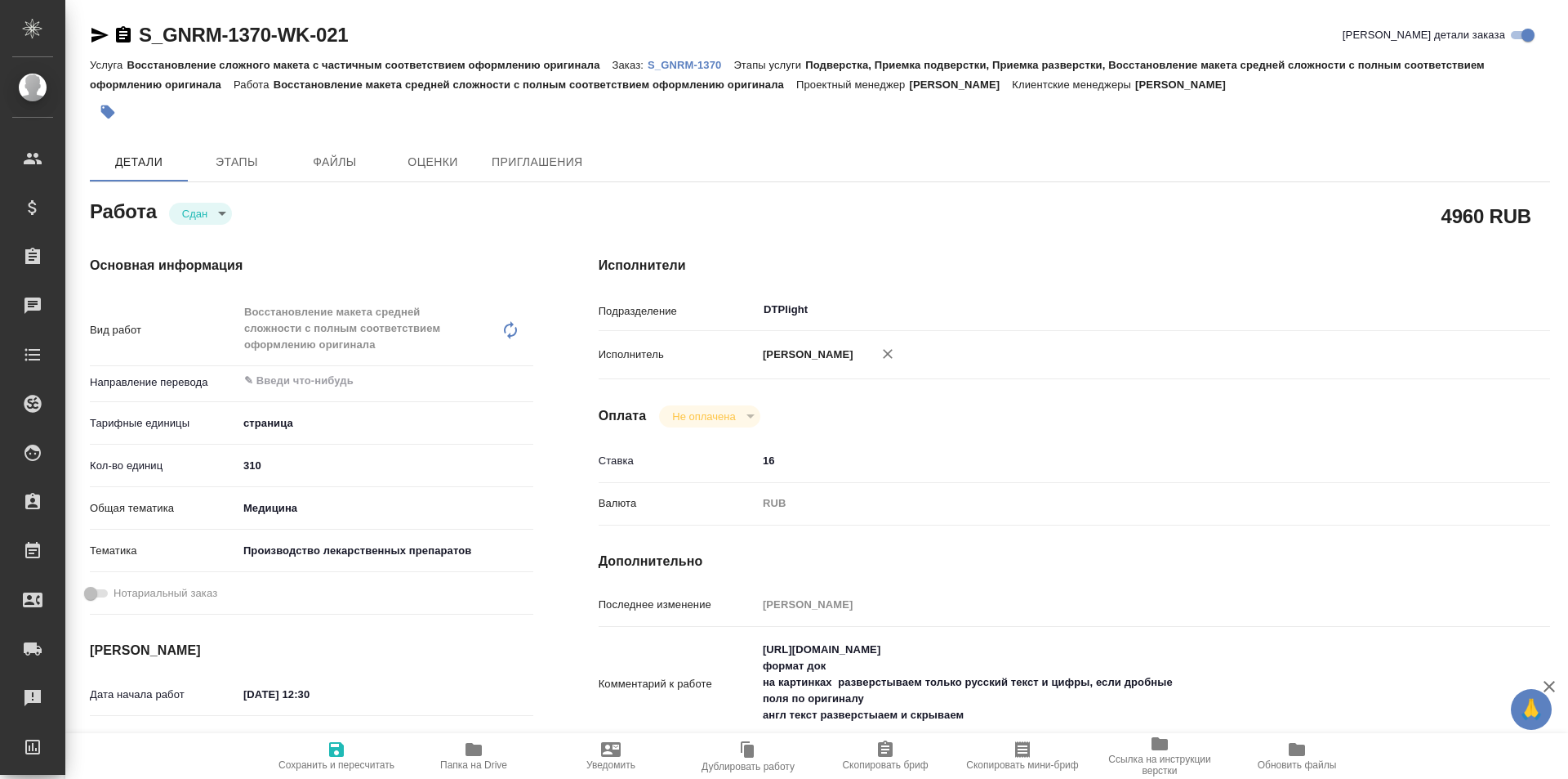
type textarea "x"
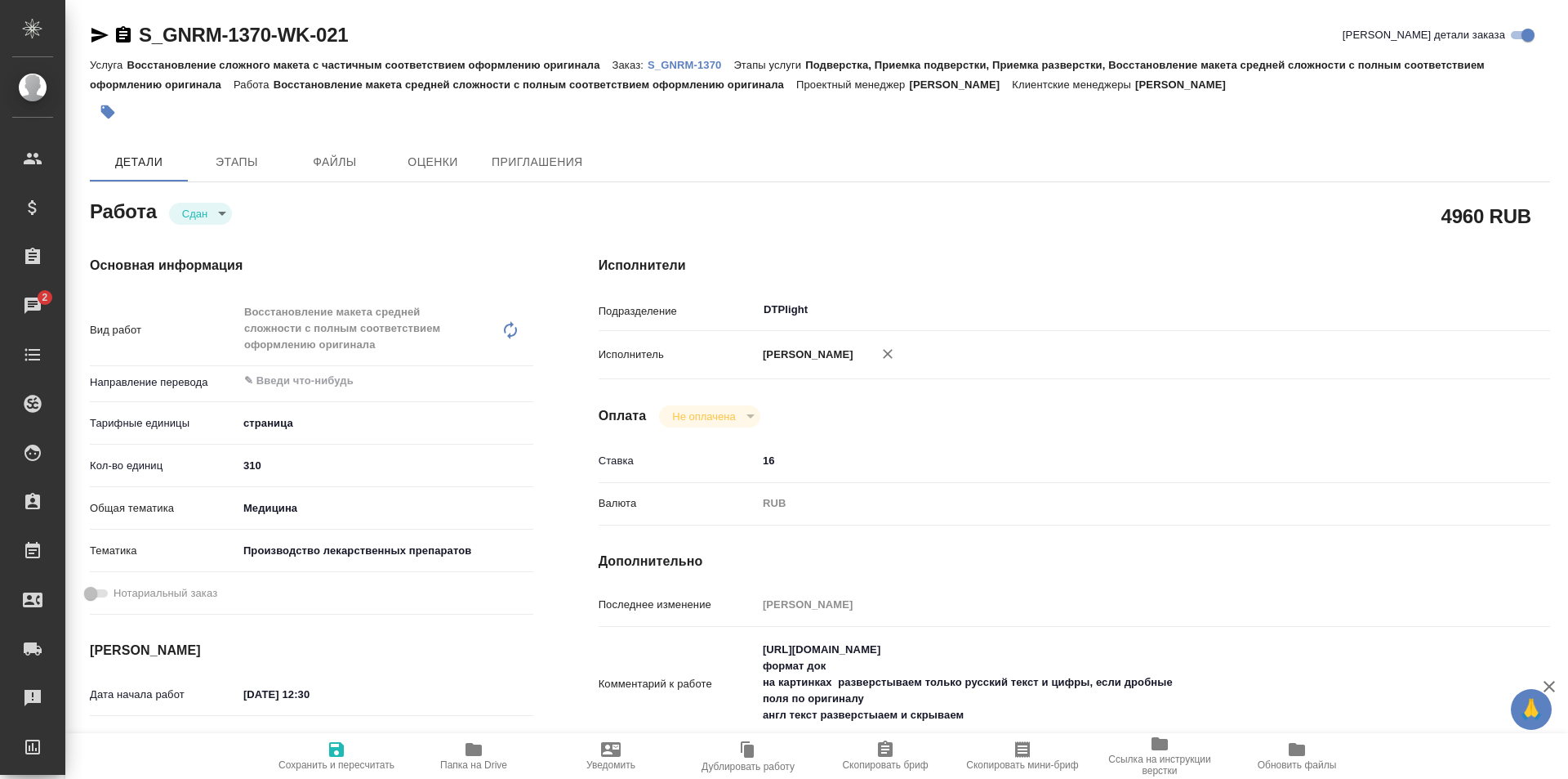
click at [473, 750] on icon "button" at bounding box center [473, 749] width 16 height 13
